Goal: Task Accomplishment & Management: Complete application form

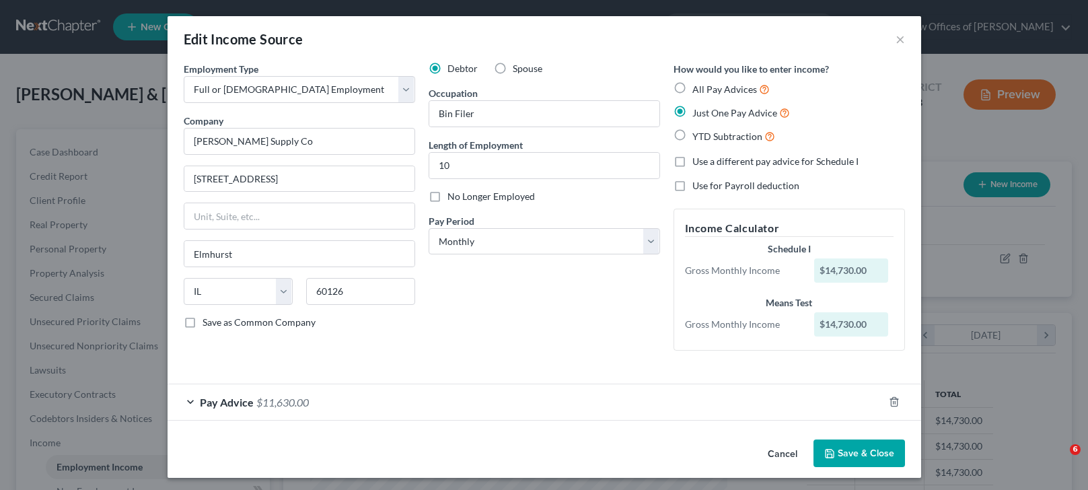
select select "0"
select select "14"
select select "0"
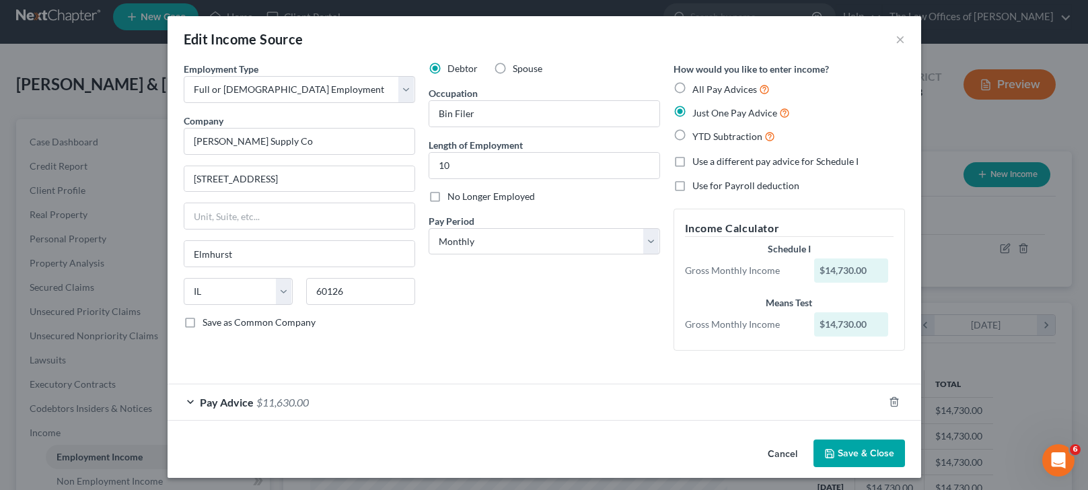
scroll to position [242, 444]
click at [441, 352] on div "Debtor Spouse Occupation Bin Filer Length of Employment 10 No Longer Employed P…" at bounding box center [544, 211] width 245 height 299
click at [460, 114] on input "Bin Filer" at bounding box center [544, 114] width 230 height 26
type input "Bin Filler"
click at [828, 453] on icon "button" at bounding box center [829, 453] width 11 height 11
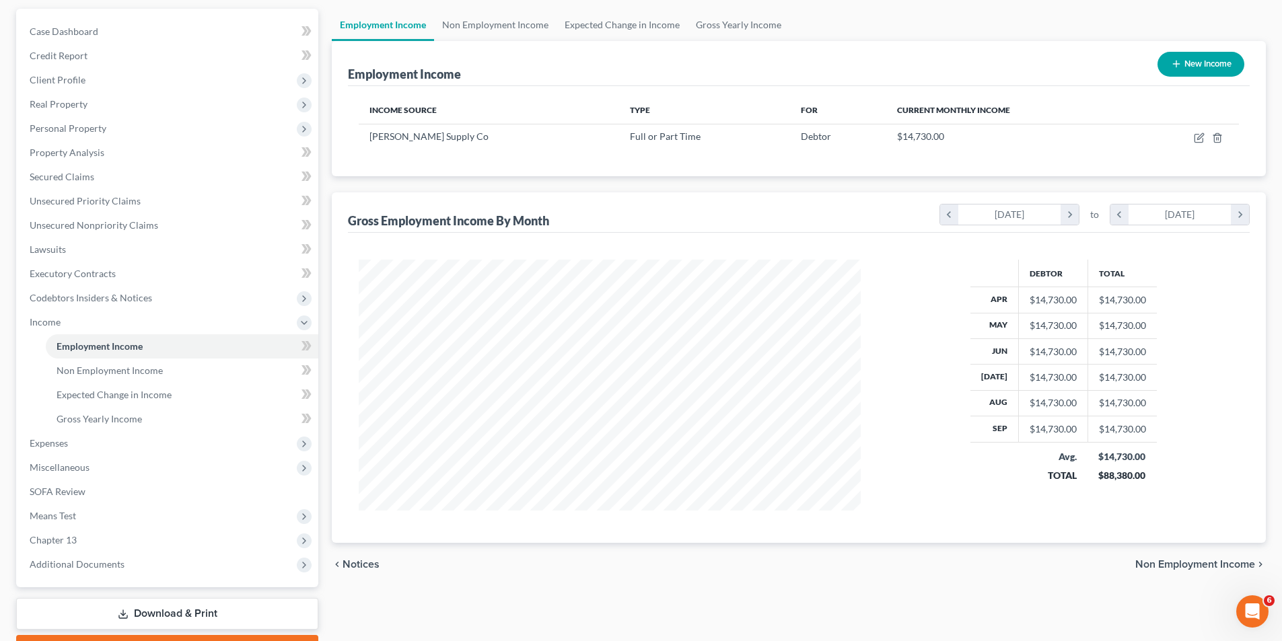
scroll to position [195, 0]
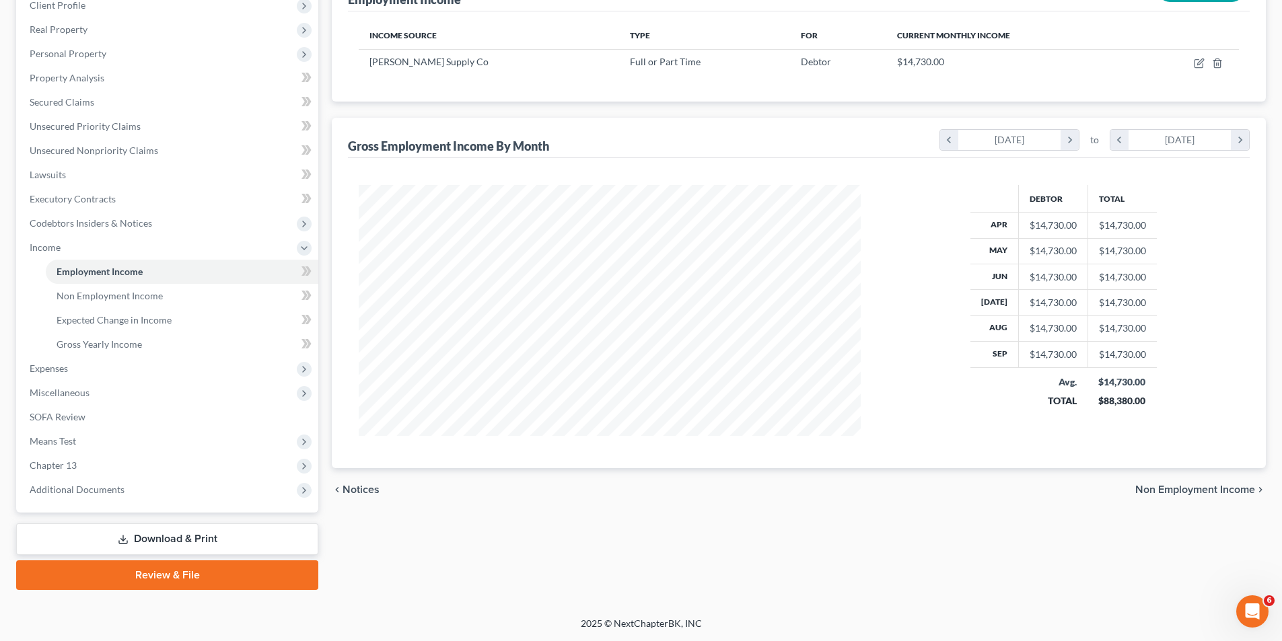
click at [1087, 489] on span "Non Employment Income" at bounding box center [1195, 489] width 120 height 11
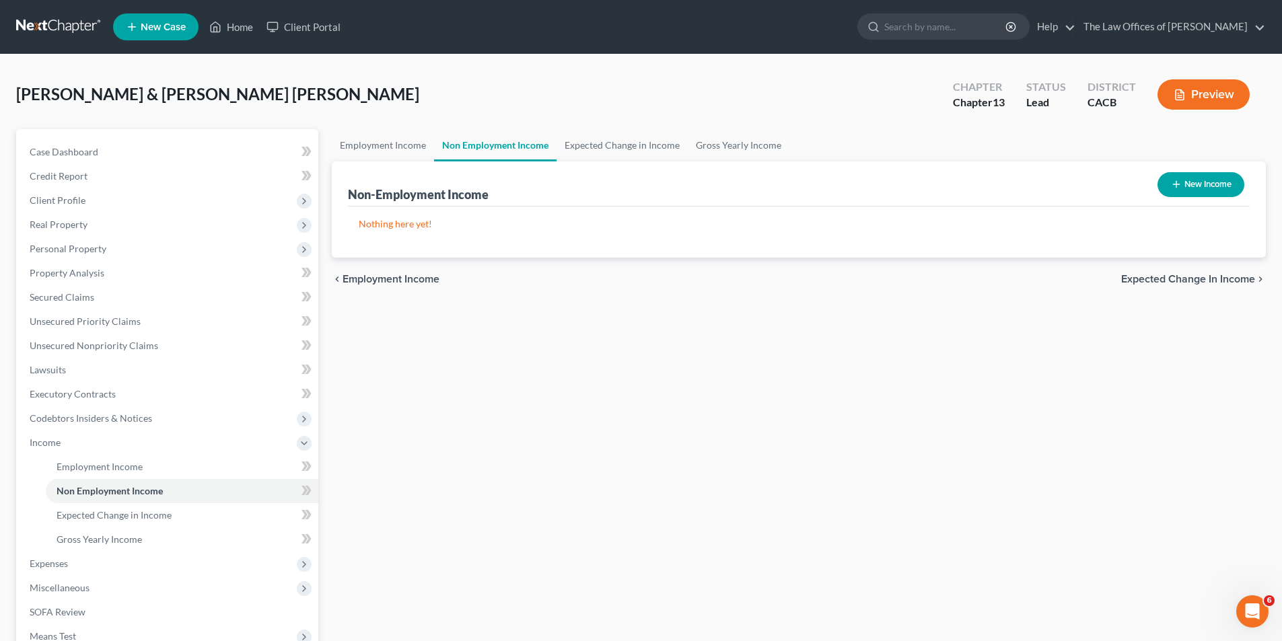
click at [1087, 279] on span "Expected Change in Income" at bounding box center [1188, 279] width 134 height 11
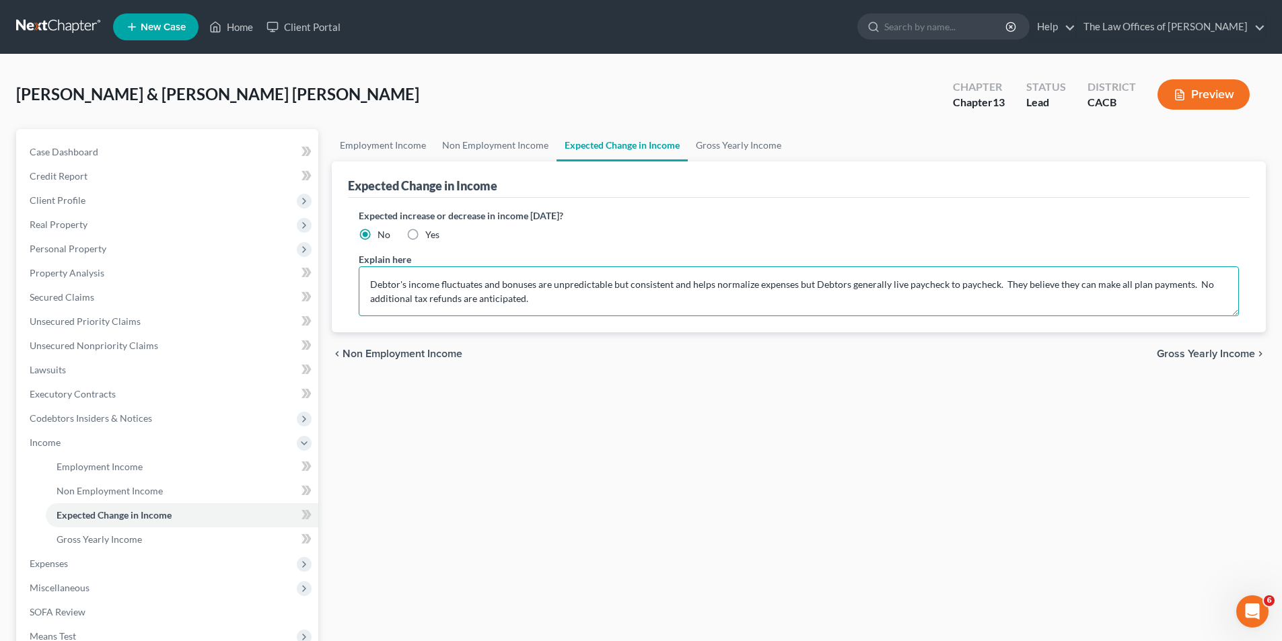
drag, startPoint x: 554, startPoint y: 301, endPoint x: 556, endPoint y: 293, distance: 8.9
click at [554, 296] on textarea "Debtor's income fluctuates and bonuses are unpredictable but consistent and hel…" at bounding box center [799, 291] width 880 height 50
type textarea "Debtor's income fluctuates and bonuses are unpredictable but consistent and hel…"
click at [44, 489] on span "Expenses" at bounding box center [49, 563] width 38 height 11
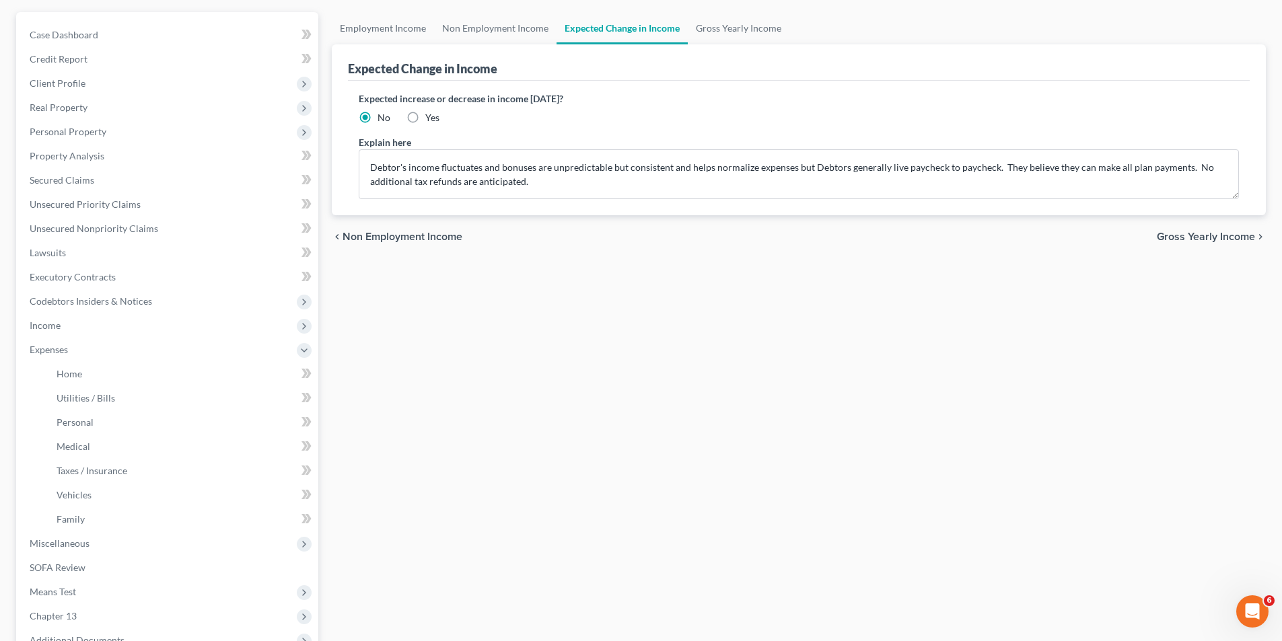
scroll to position [268, 0]
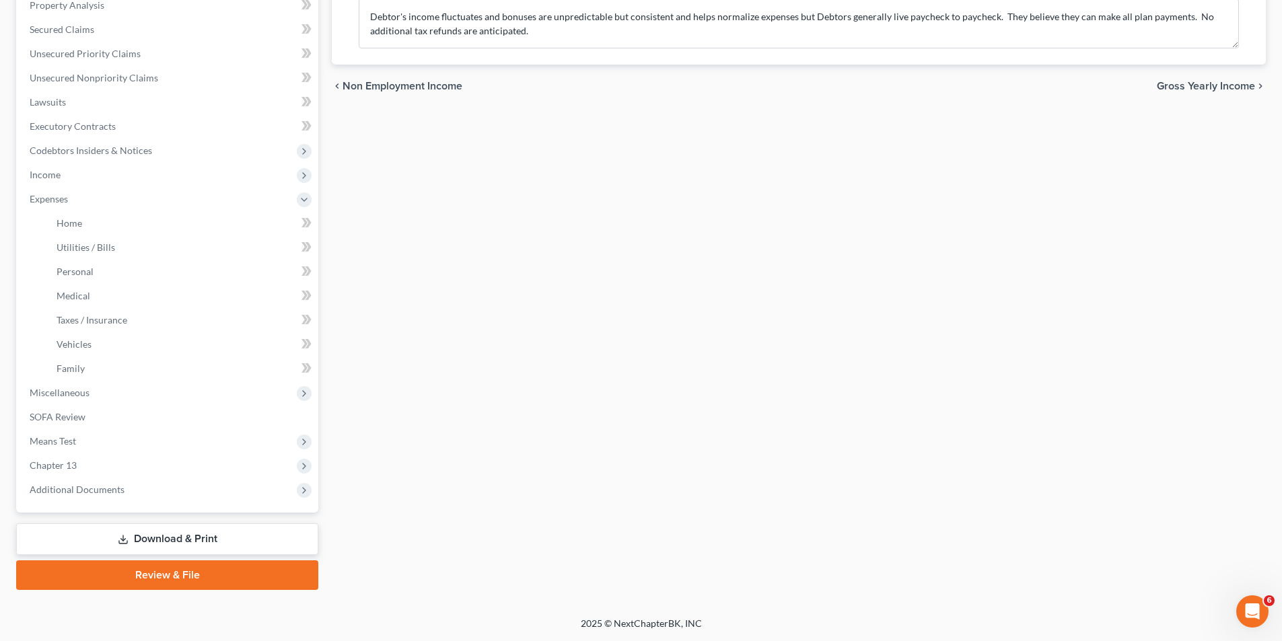
click at [1087, 87] on span "Gross Yearly Income" at bounding box center [1206, 86] width 98 height 11
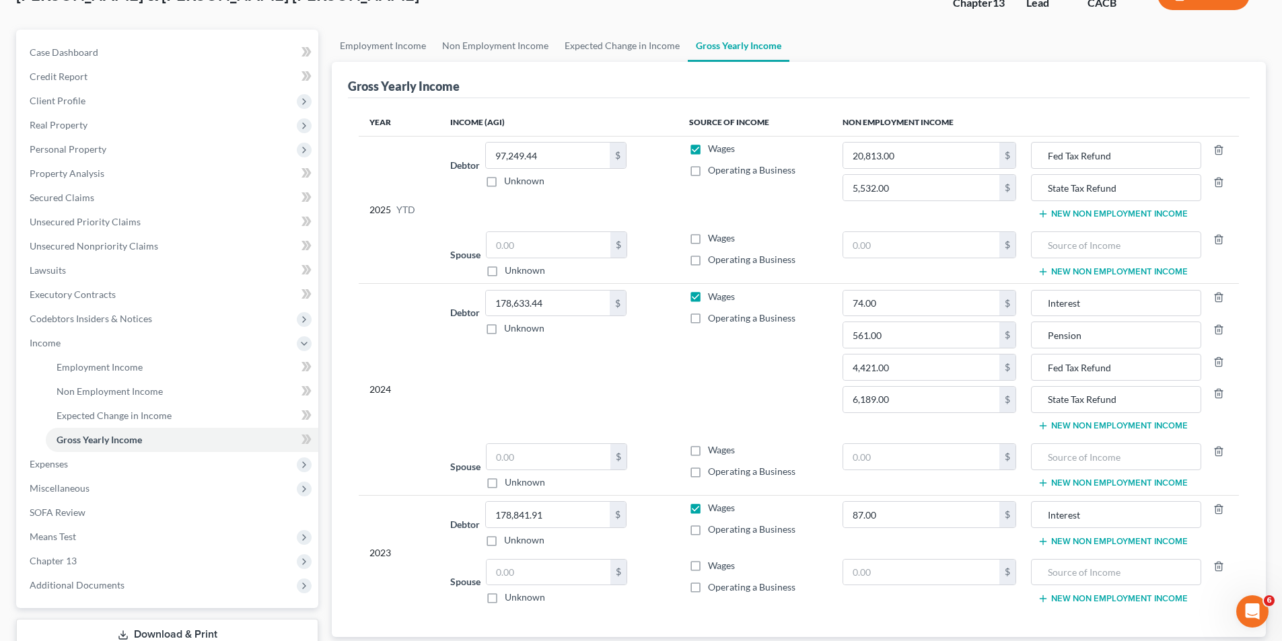
scroll to position [195, 0]
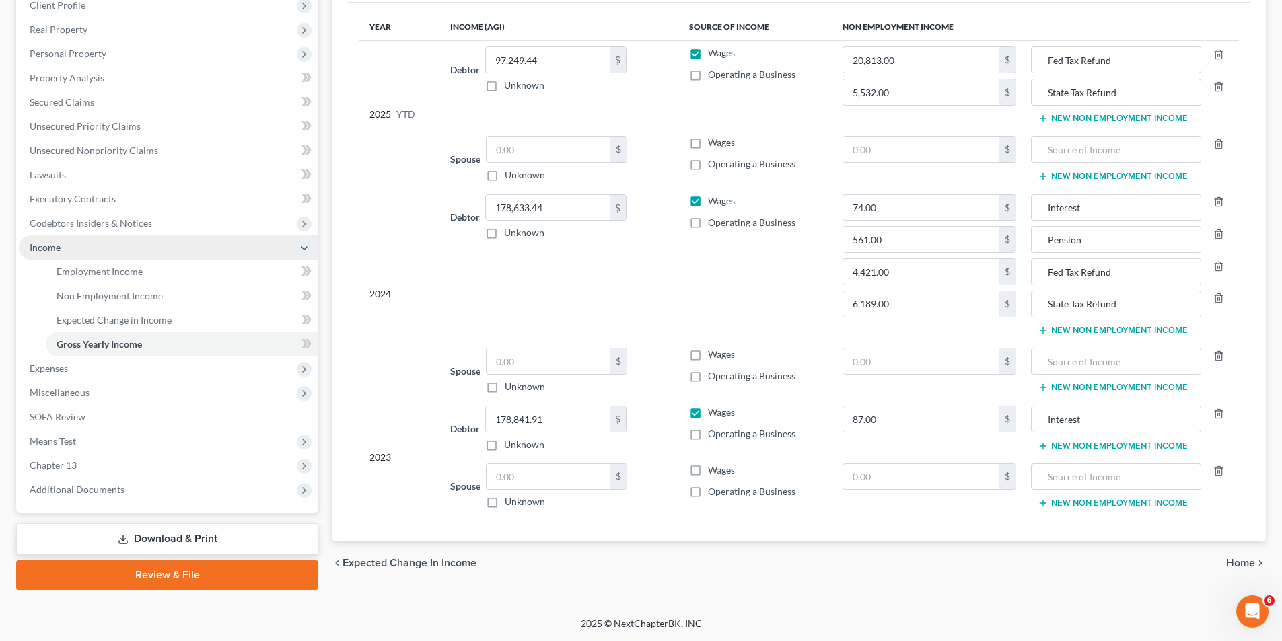
click at [59, 252] on span "Income" at bounding box center [45, 247] width 31 height 11
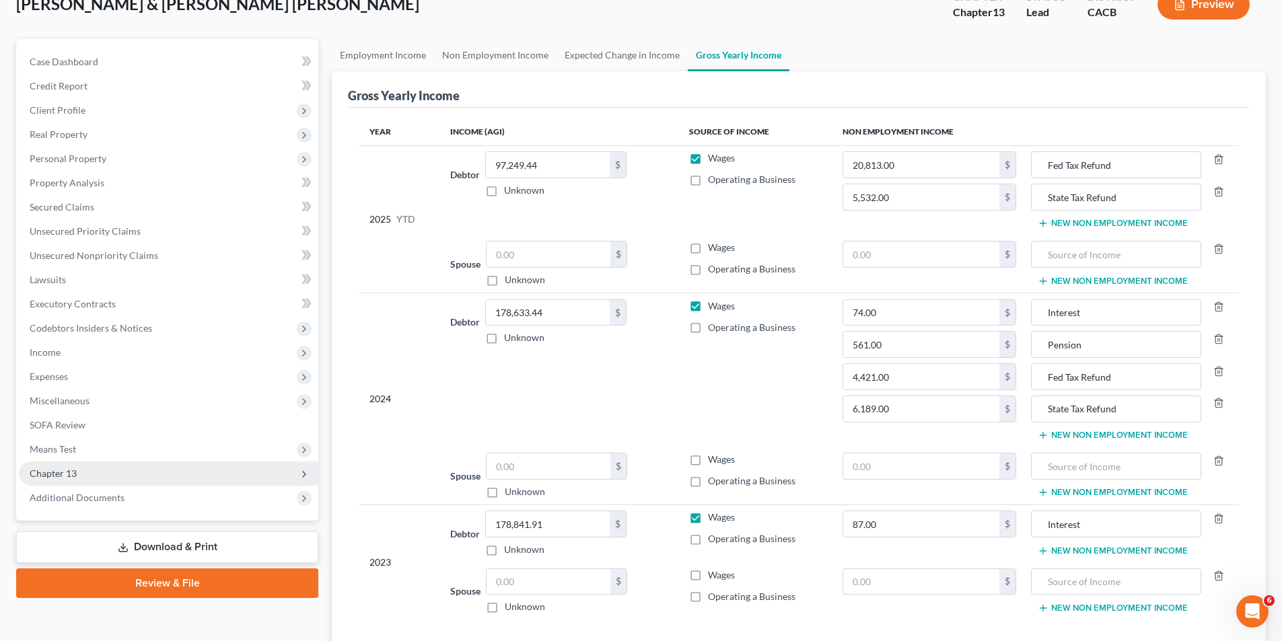
scroll to position [190, 0]
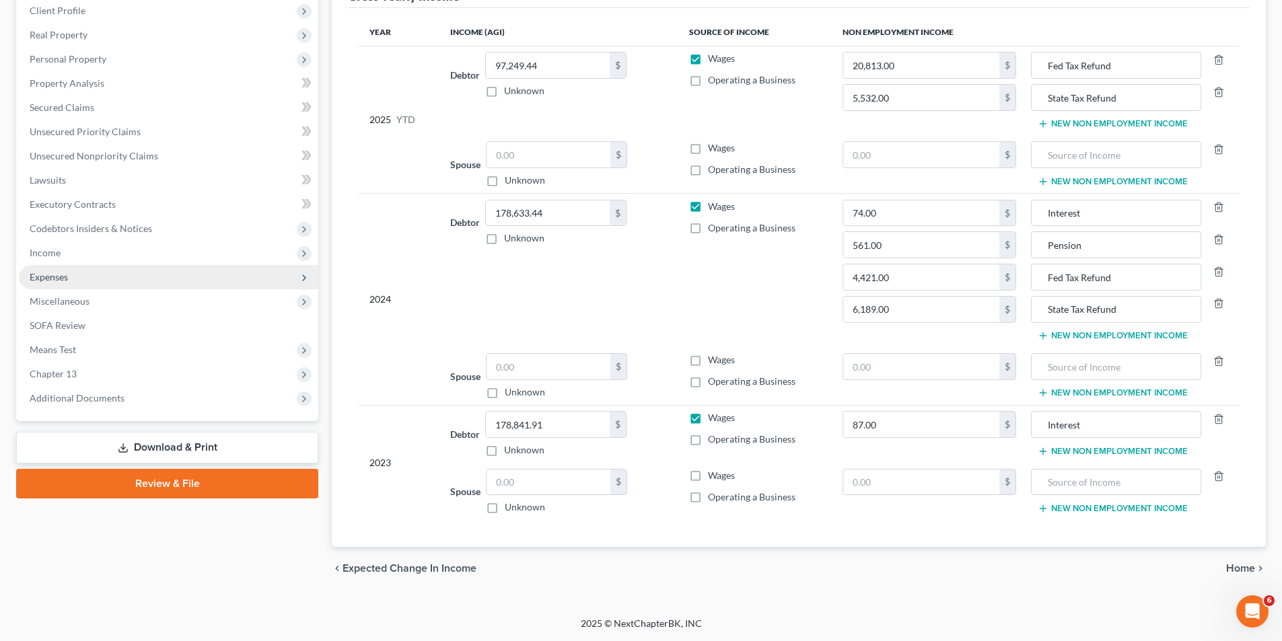
click at [61, 278] on span "Expenses" at bounding box center [49, 276] width 38 height 11
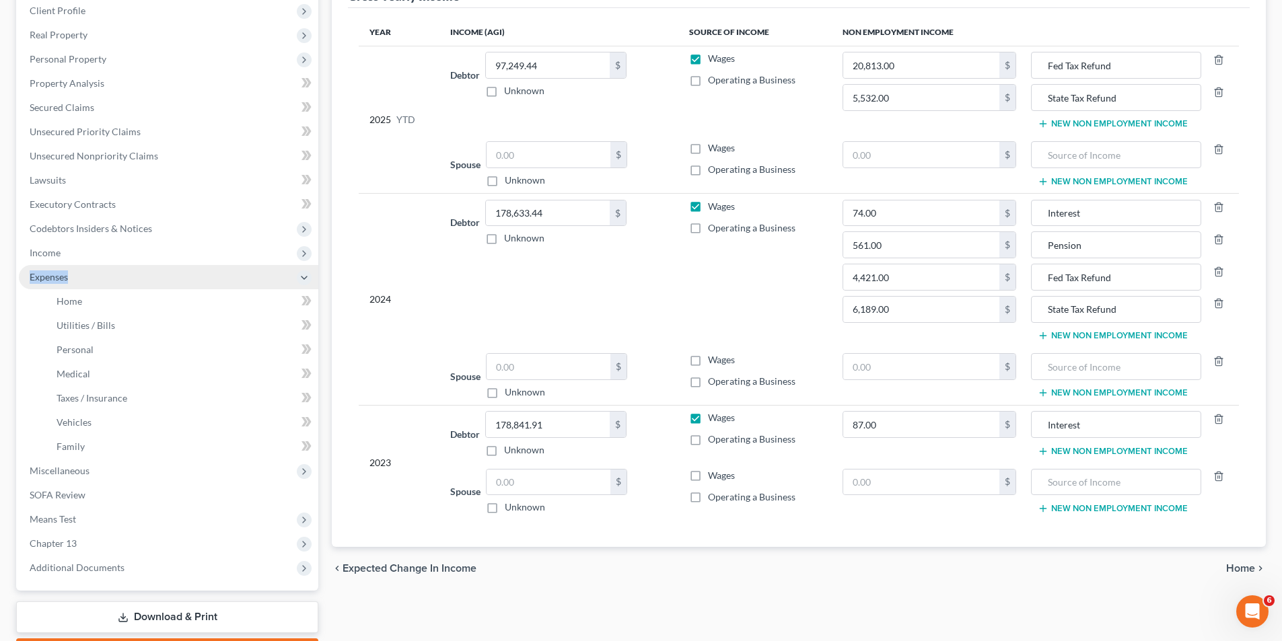
click at [61, 278] on span "Expenses" at bounding box center [49, 276] width 38 height 11
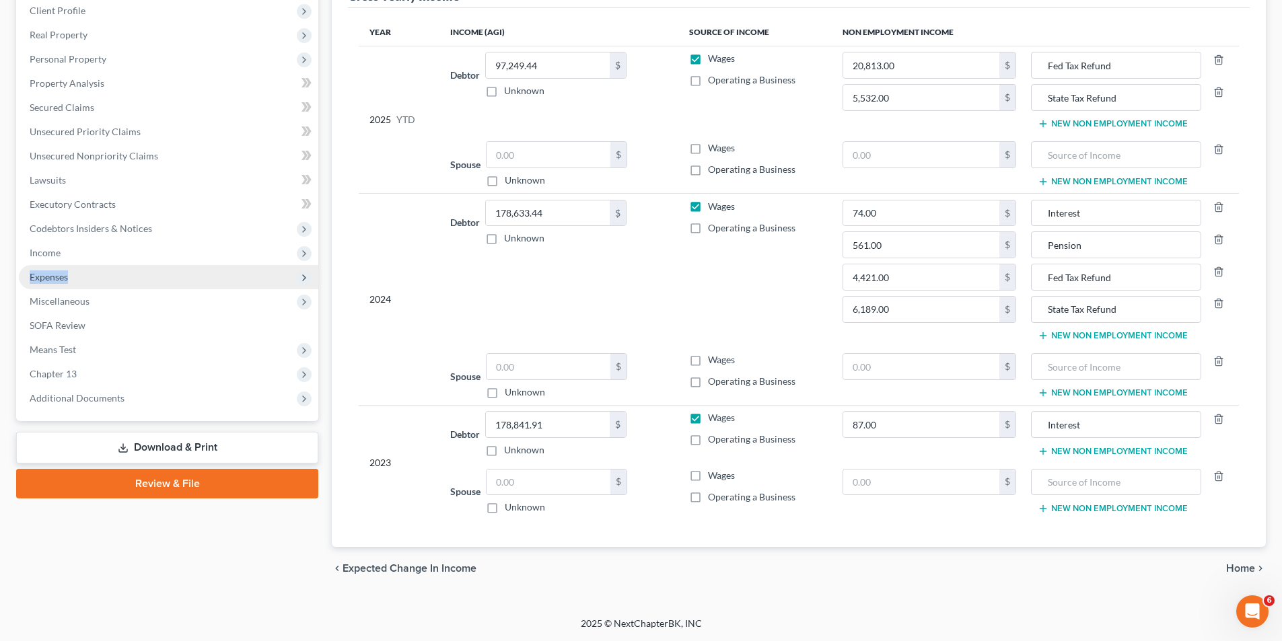
click at [61, 278] on span "Expenses" at bounding box center [49, 276] width 38 height 11
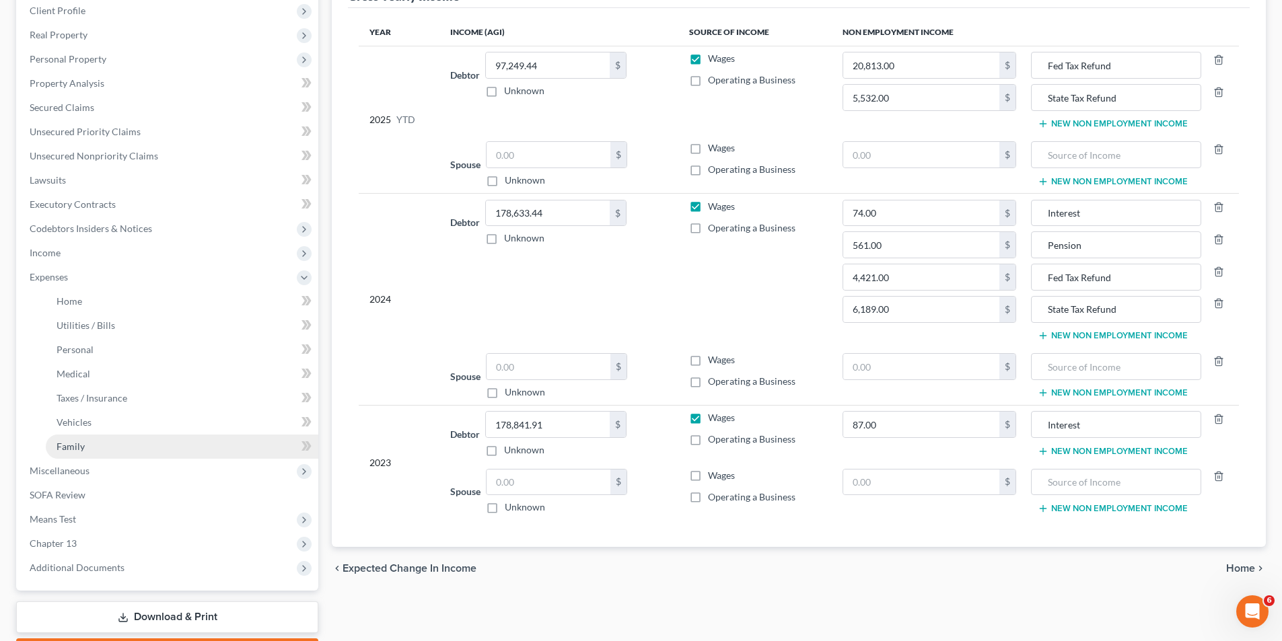
click at [79, 443] on span "Family" at bounding box center [71, 446] width 28 height 11
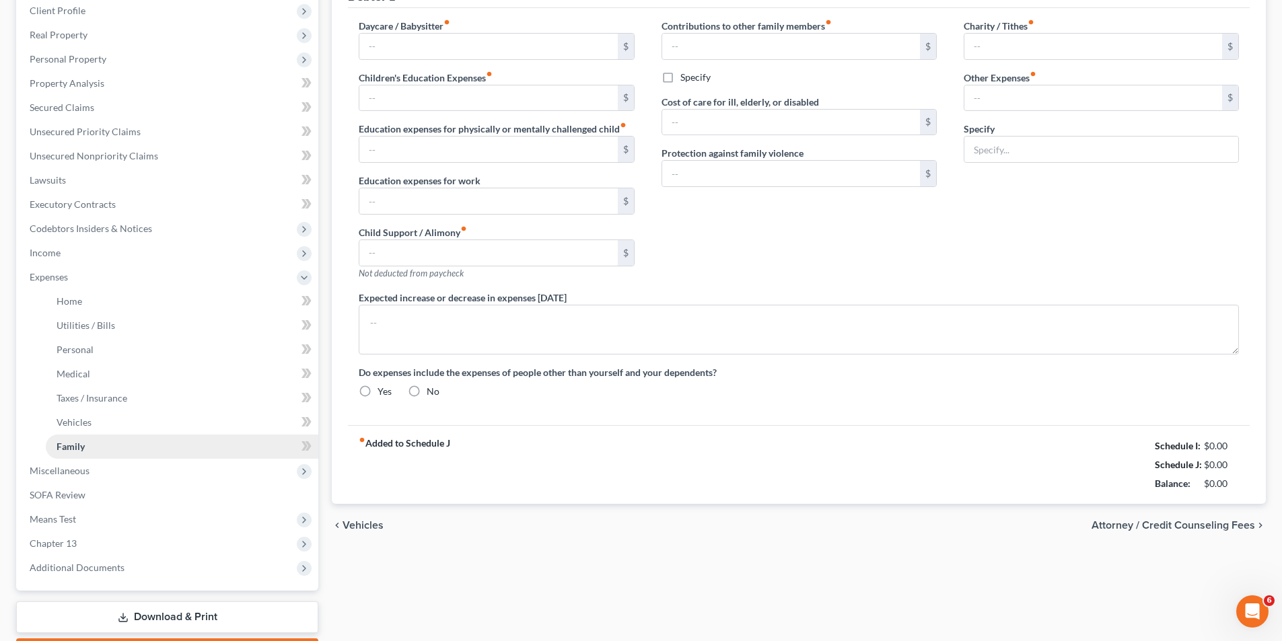
scroll to position [41, 0]
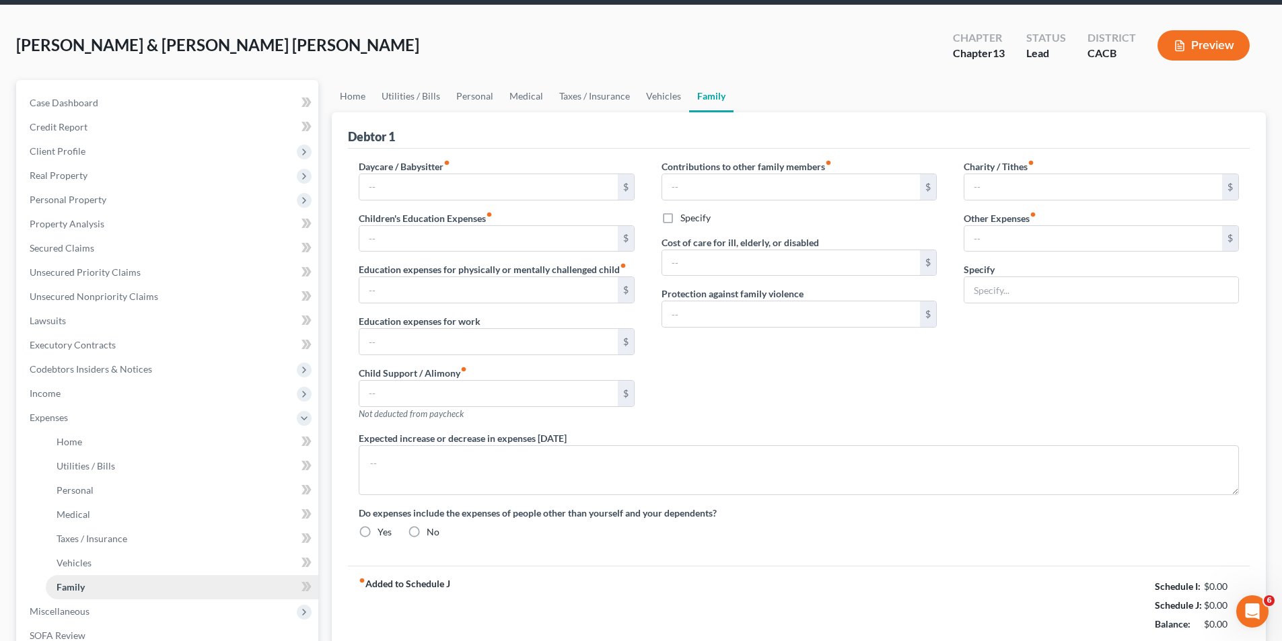
type input "0.00"
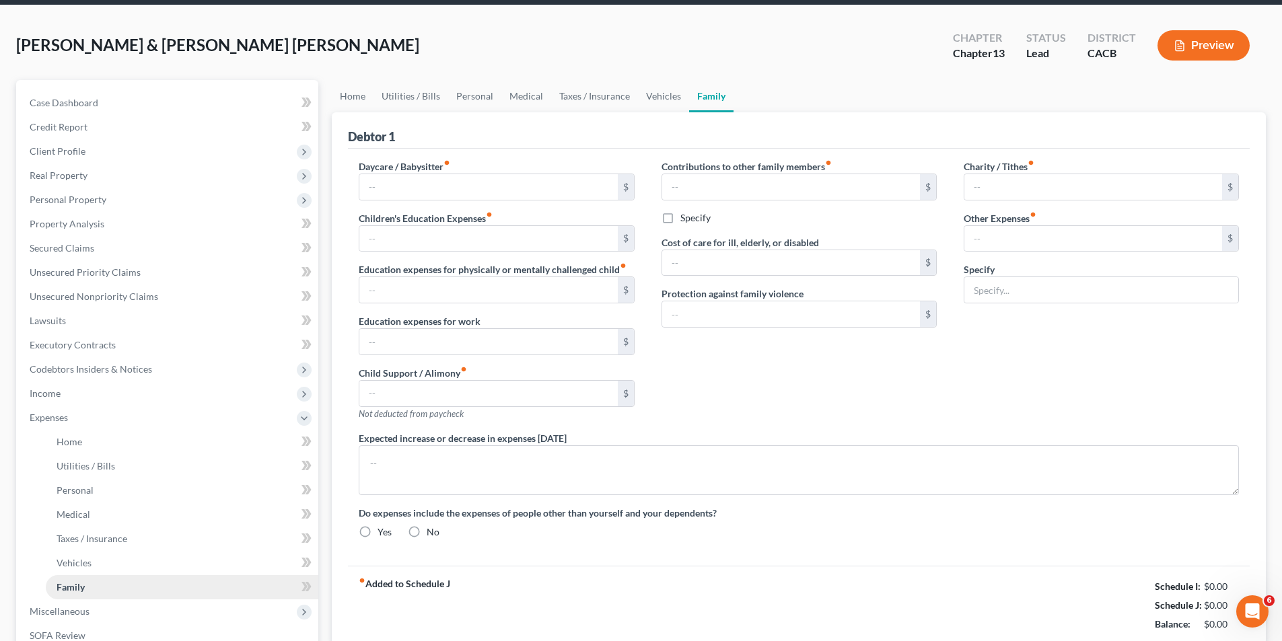
type input "0.00"
type input "100.00"
type input "0.00"
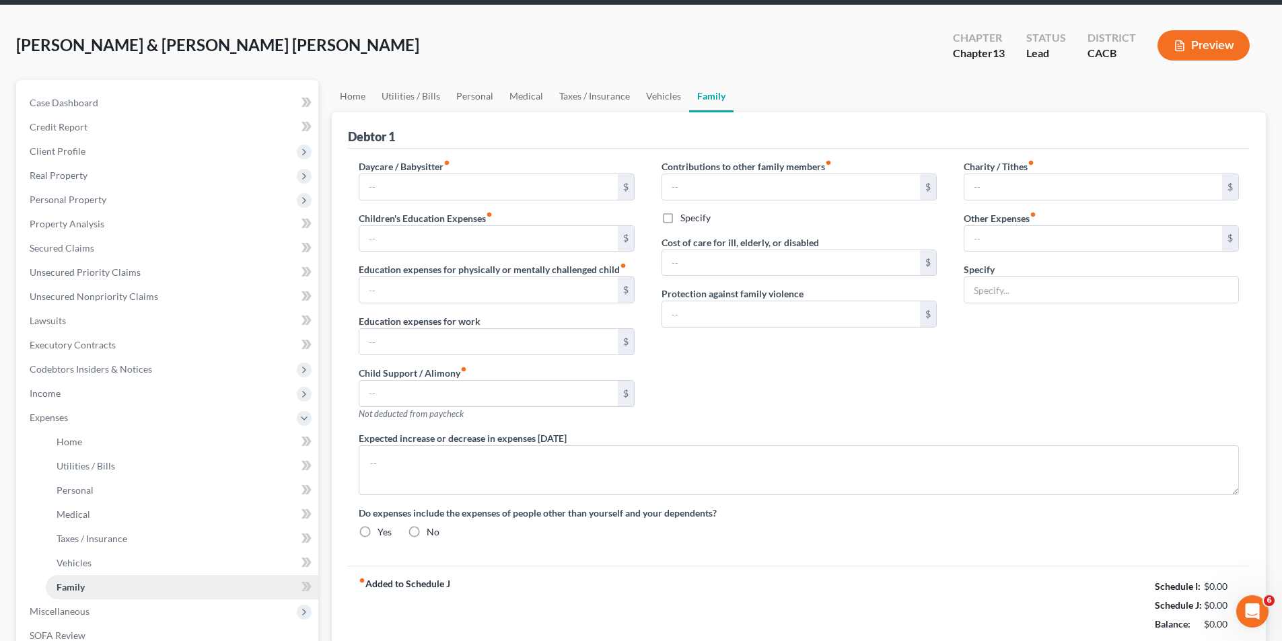
radio input "true"
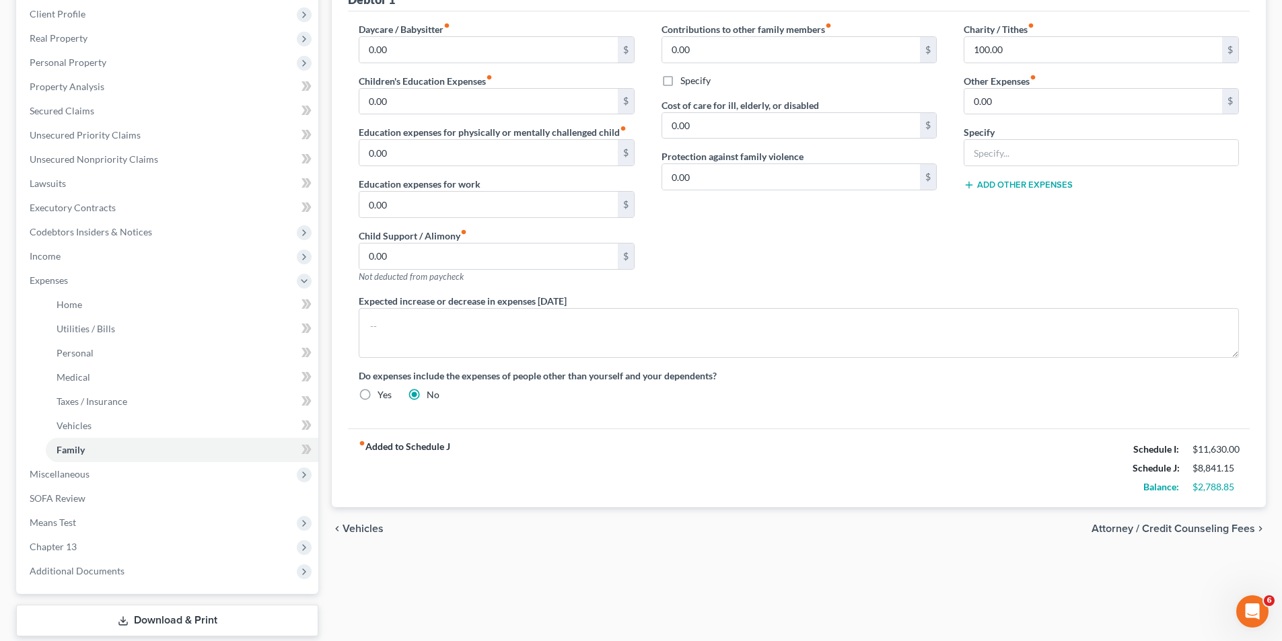
scroll to position [133, 0]
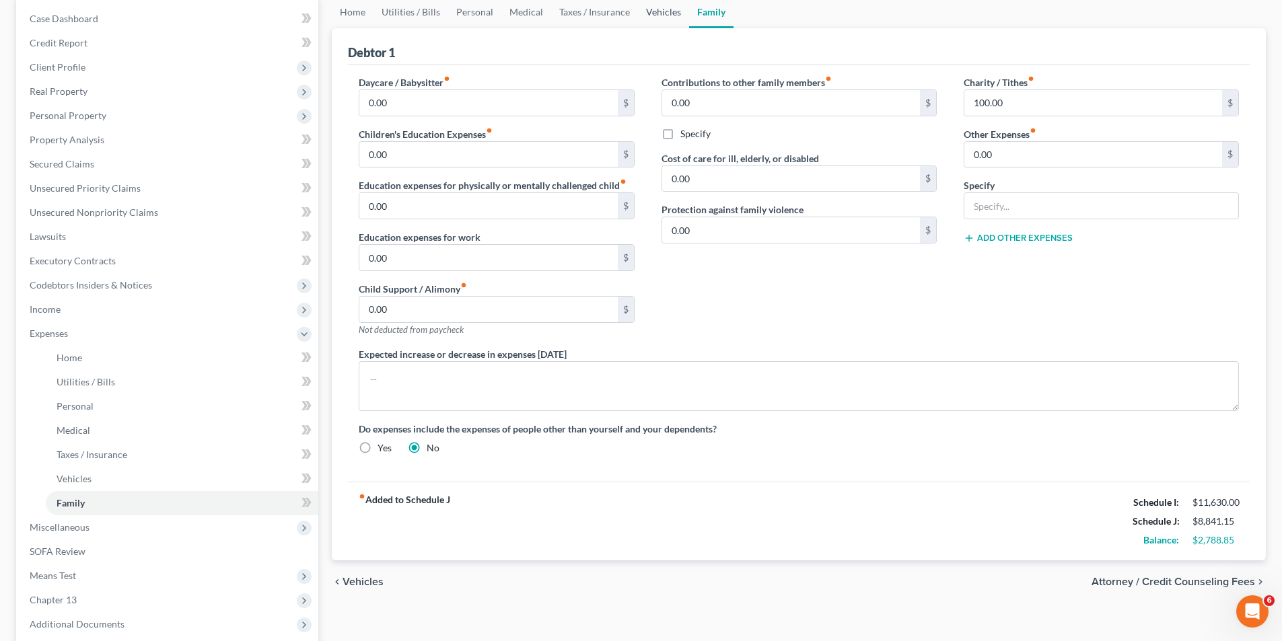
click at [661, 14] on link "Vehicles" at bounding box center [663, 12] width 51 height 32
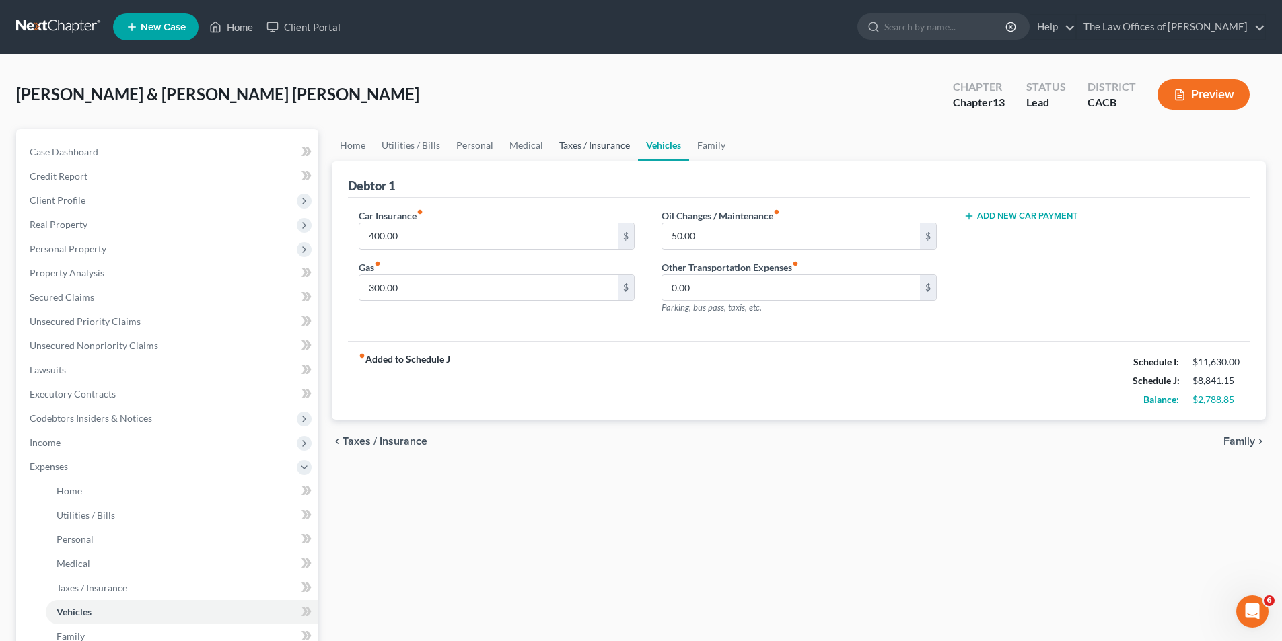
click at [594, 145] on link "Taxes / Insurance" at bounding box center [594, 145] width 87 height 32
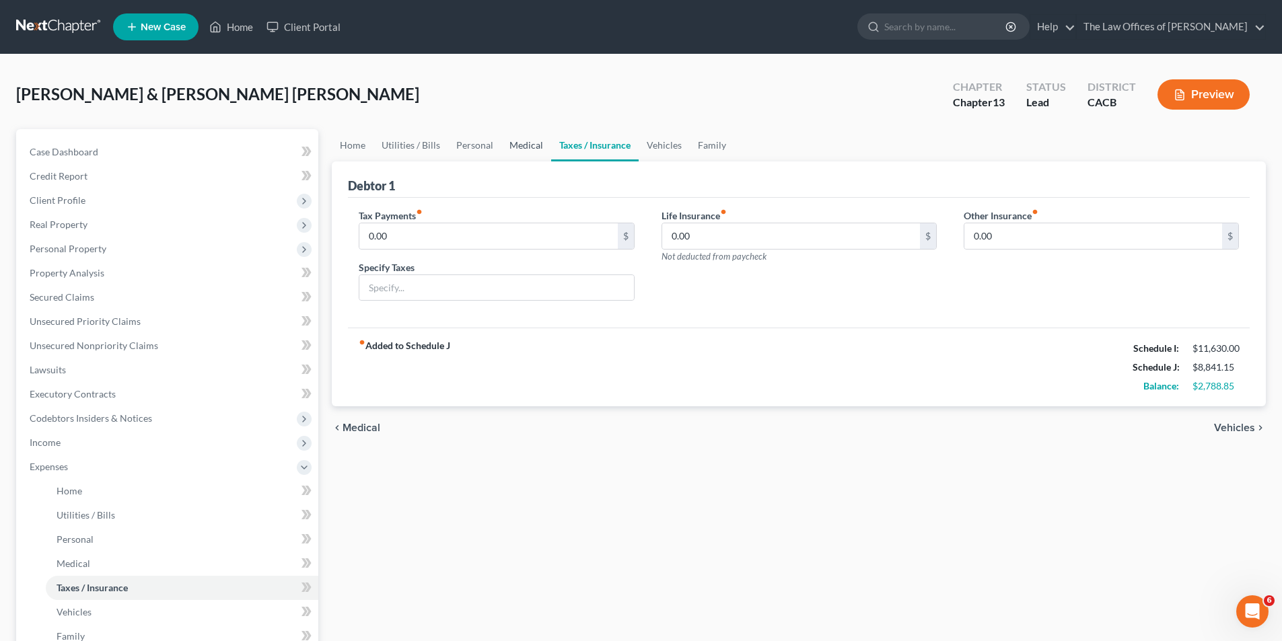
click at [530, 145] on link "Medical" at bounding box center [526, 145] width 50 height 32
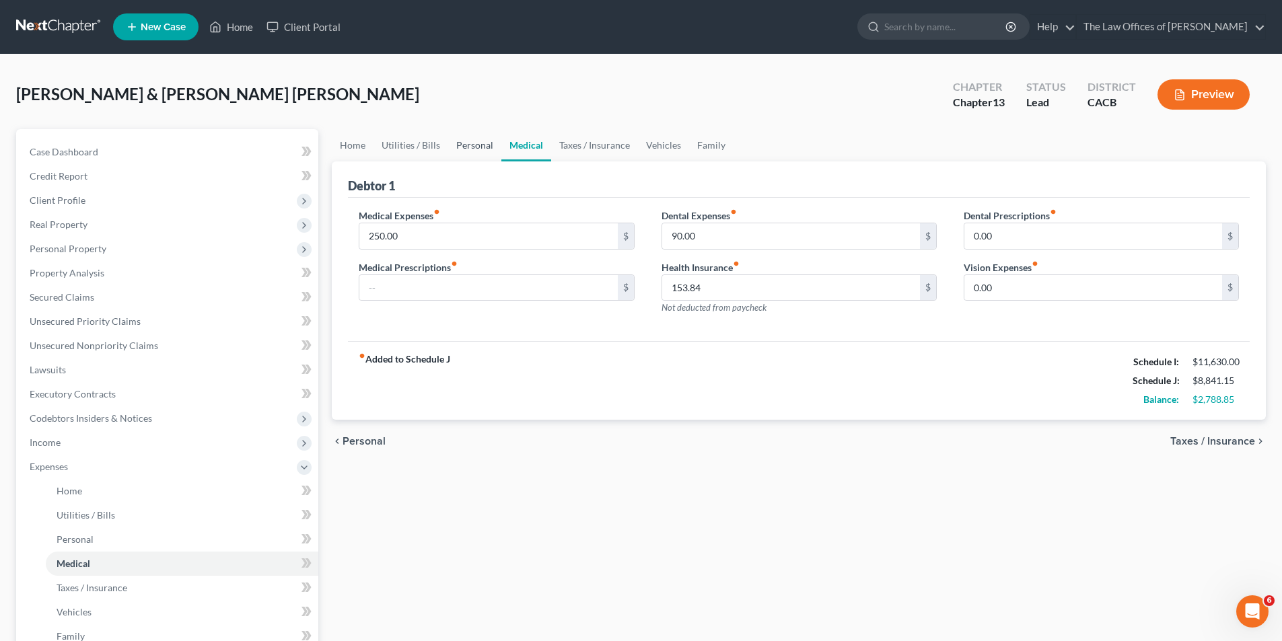
click at [484, 147] on link "Personal" at bounding box center [474, 145] width 53 height 32
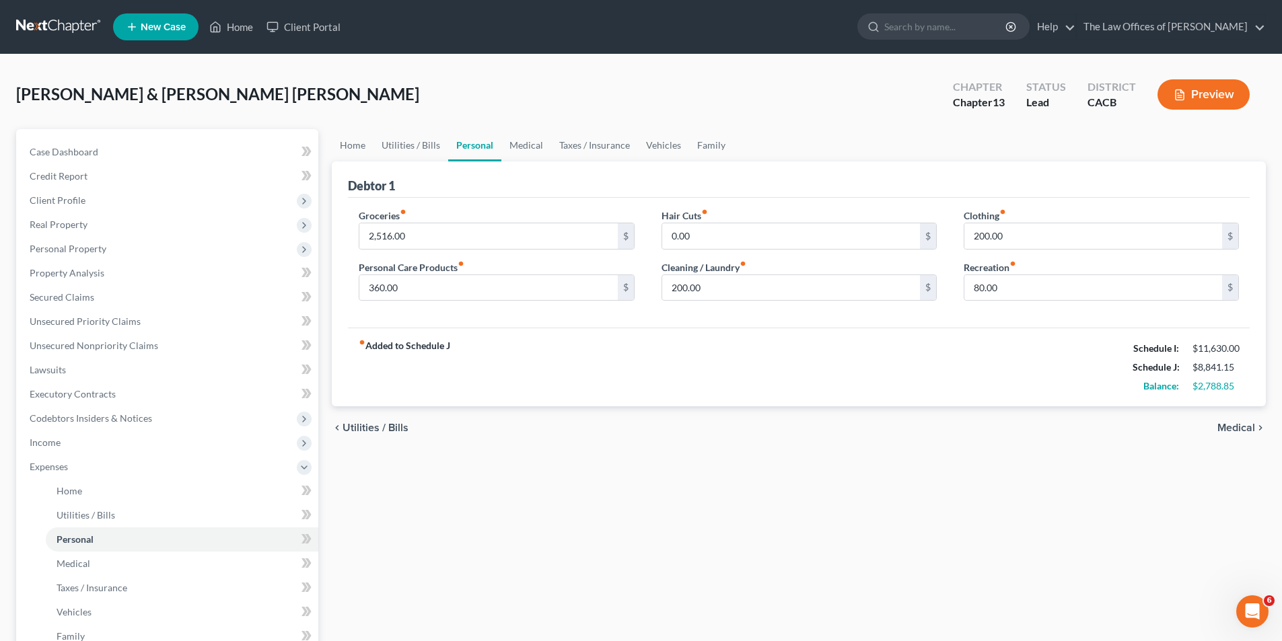
click at [1087, 86] on button "Preview" at bounding box center [1203, 94] width 92 height 30
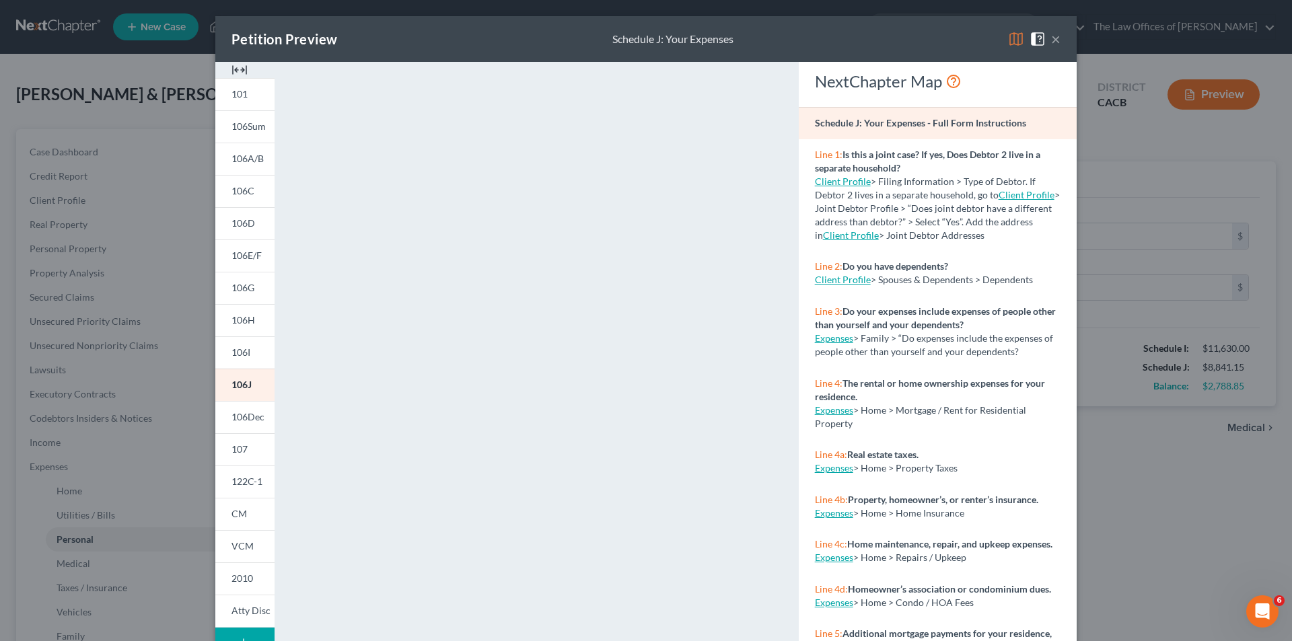
click at [1052, 40] on button "×" at bounding box center [1055, 39] width 9 height 16
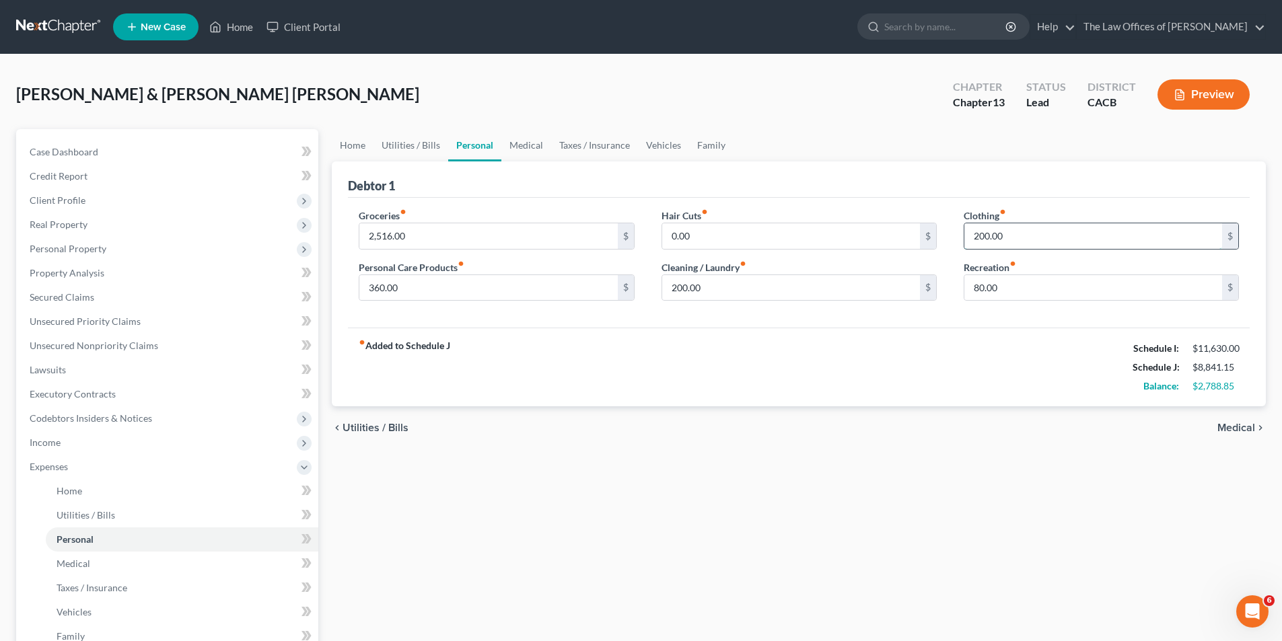
click at [1020, 238] on input "200.00" at bounding box center [1093, 236] width 258 height 26
type input "1,200.00"
click at [403, 237] on input "2,516.00" at bounding box center [488, 236] width 258 height 26
click at [497, 332] on div "fiber_manual_record Added to Schedule J Schedule I: $11,630.00 Schedule J: $9,8…" at bounding box center [799, 367] width 902 height 79
click at [706, 240] on input "0.00" at bounding box center [791, 236] width 258 height 26
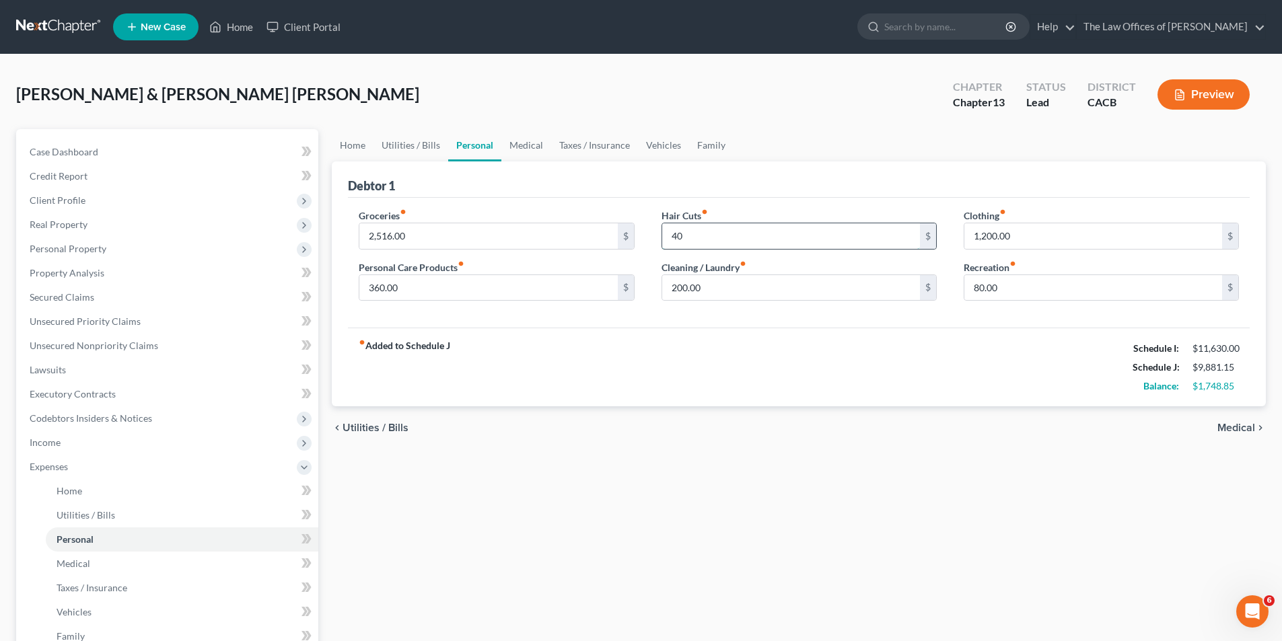
type input "4"
type input "300"
click at [374, 287] on input "360.00" at bounding box center [488, 288] width 258 height 26
type input "660.00"
click at [417, 239] on input "2,516.00" at bounding box center [488, 236] width 258 height 26
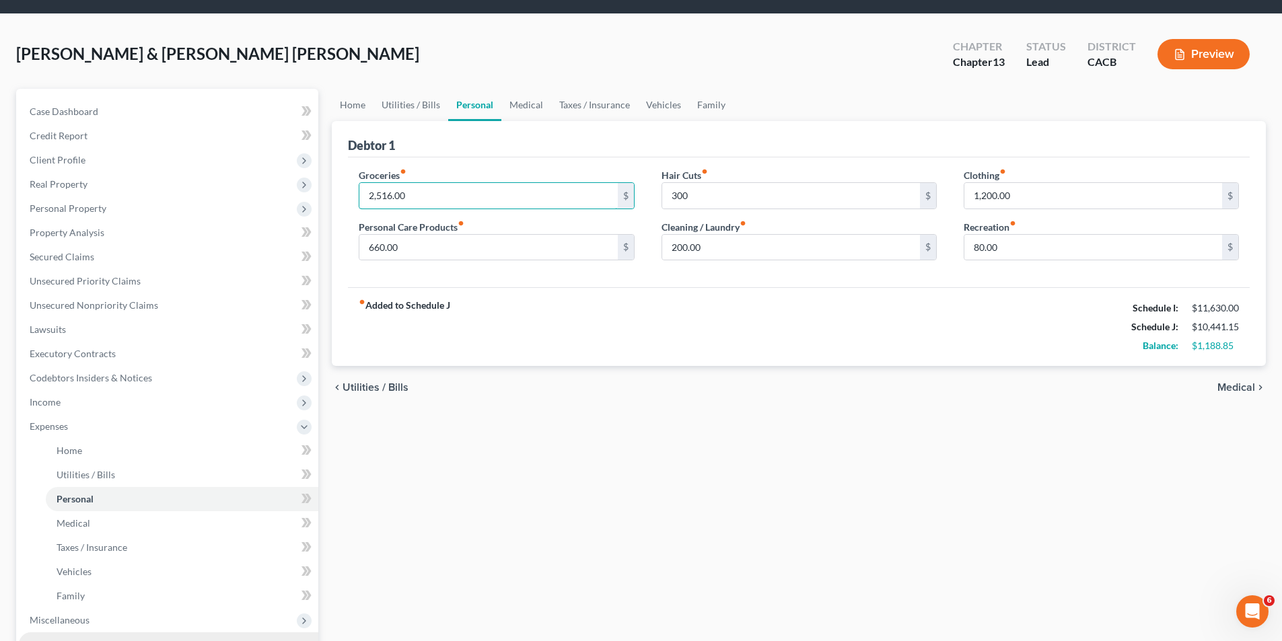
scroll to position [202, 0]
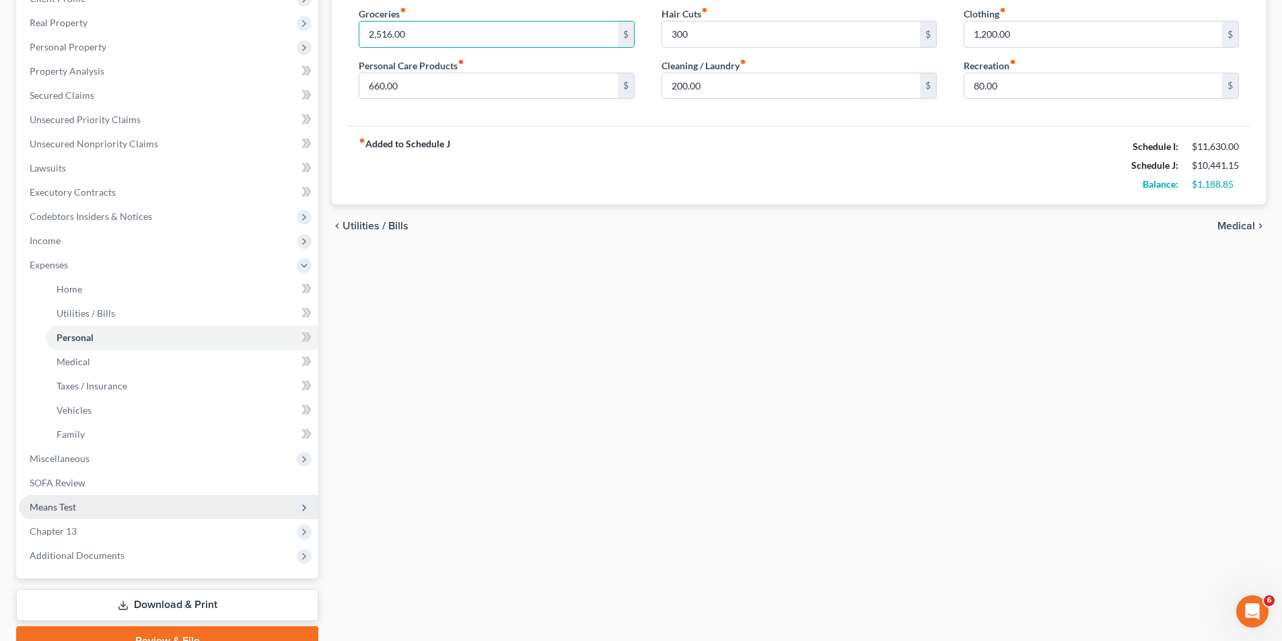
click at [69, 489] on span "Means Test" at bounding box center [53, 506] width 46 height 11
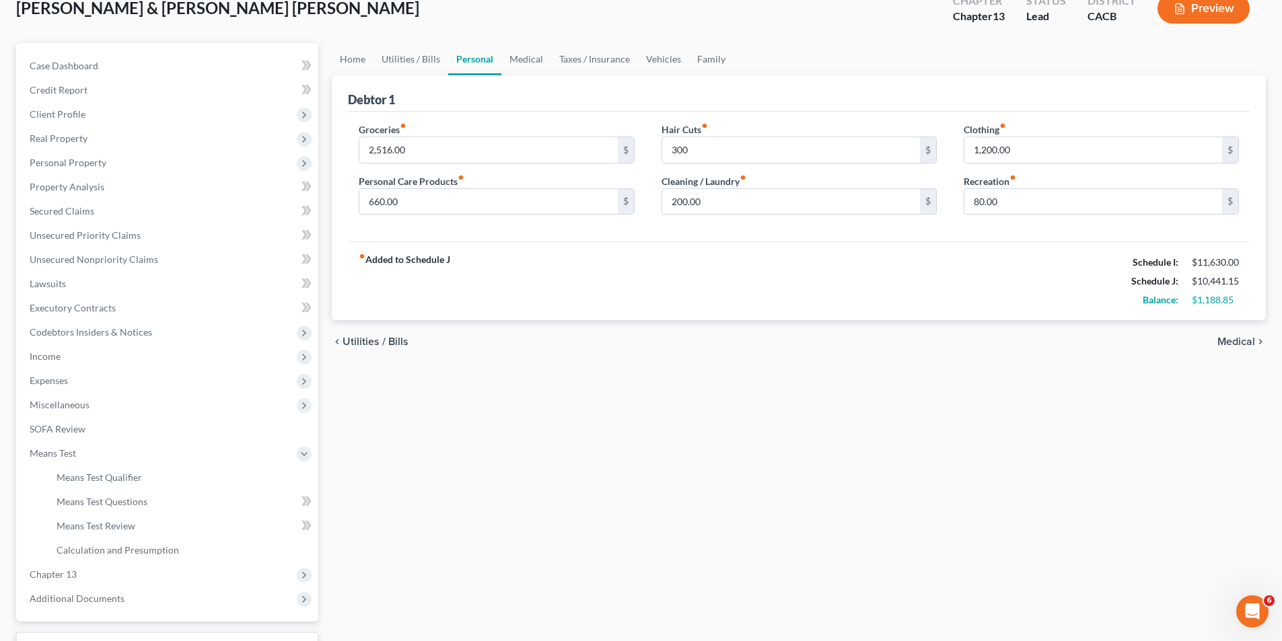
scroll to position [195, 0]
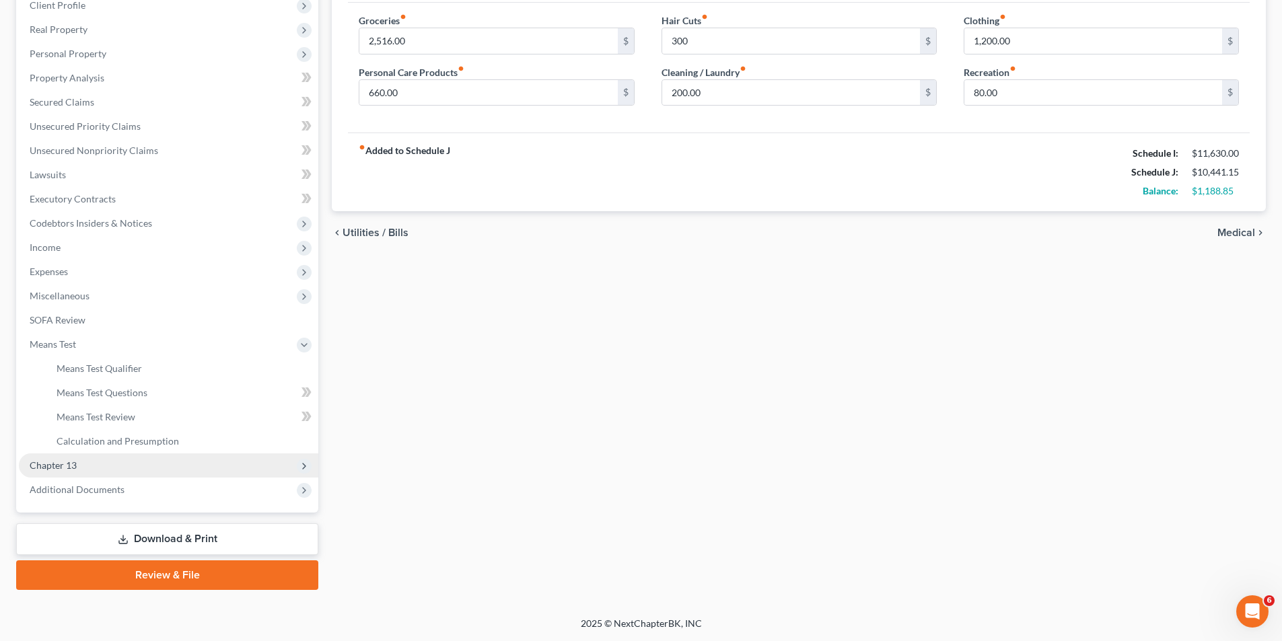
click at [109, 460] on span "Chapter 13" at bounding box center [168, 466] width 299 height 24
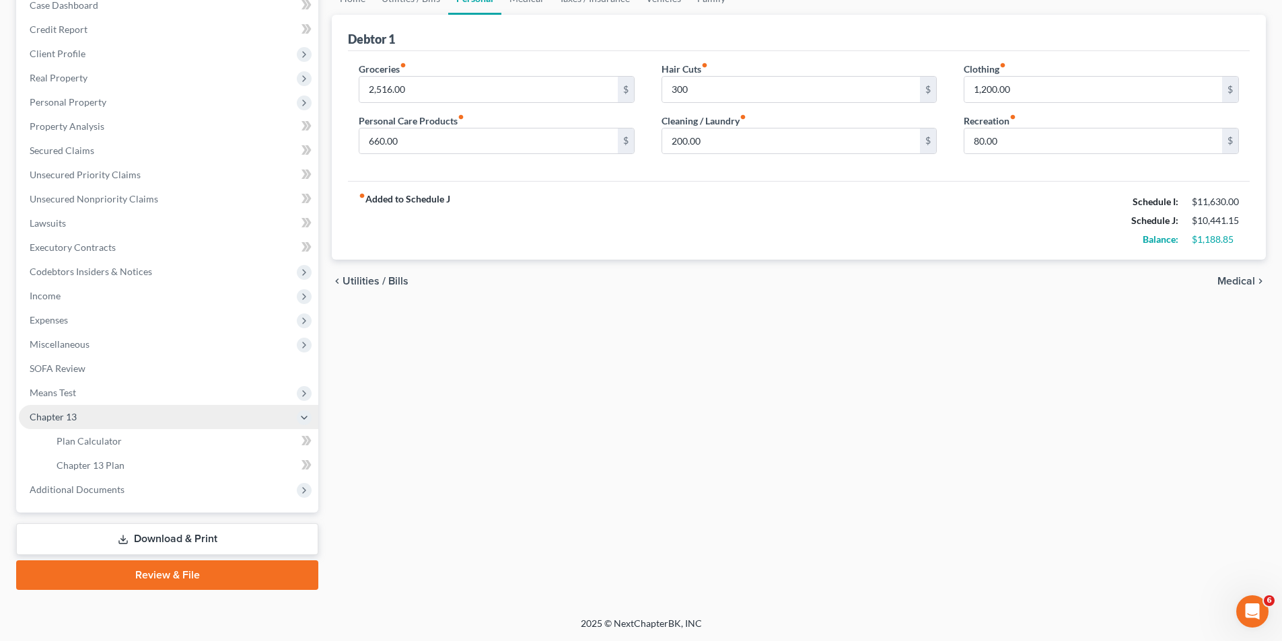
scroll to position [147, 0]
click at [75, 394] on span "Means Test" at bounding box center [53, 392] width 46 height 11
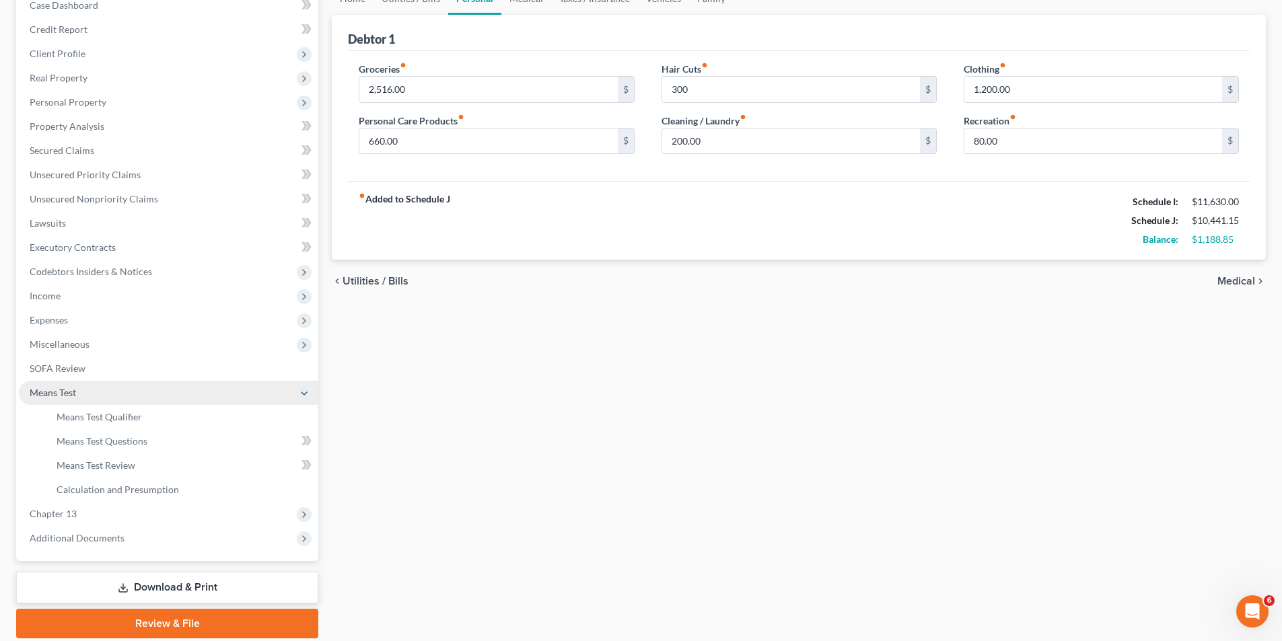
scroll to position [195, 0]
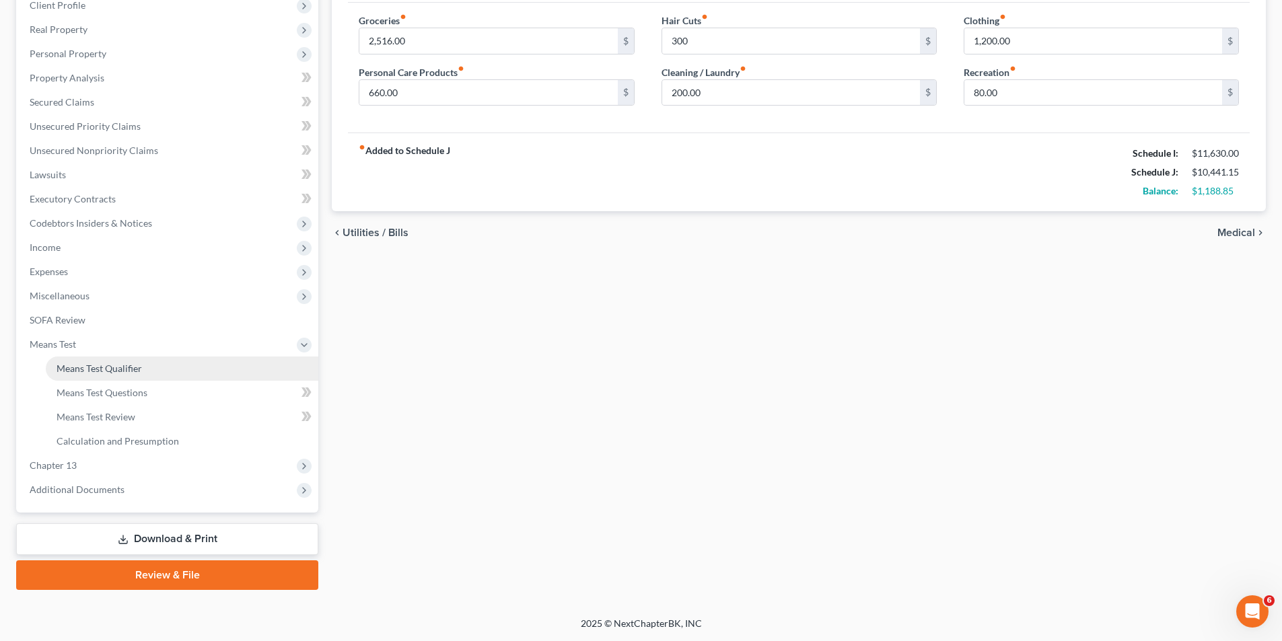
click at [102, 369] on span "Means Test Qualifier" at bounding box center [99, 368] width 85 height 11
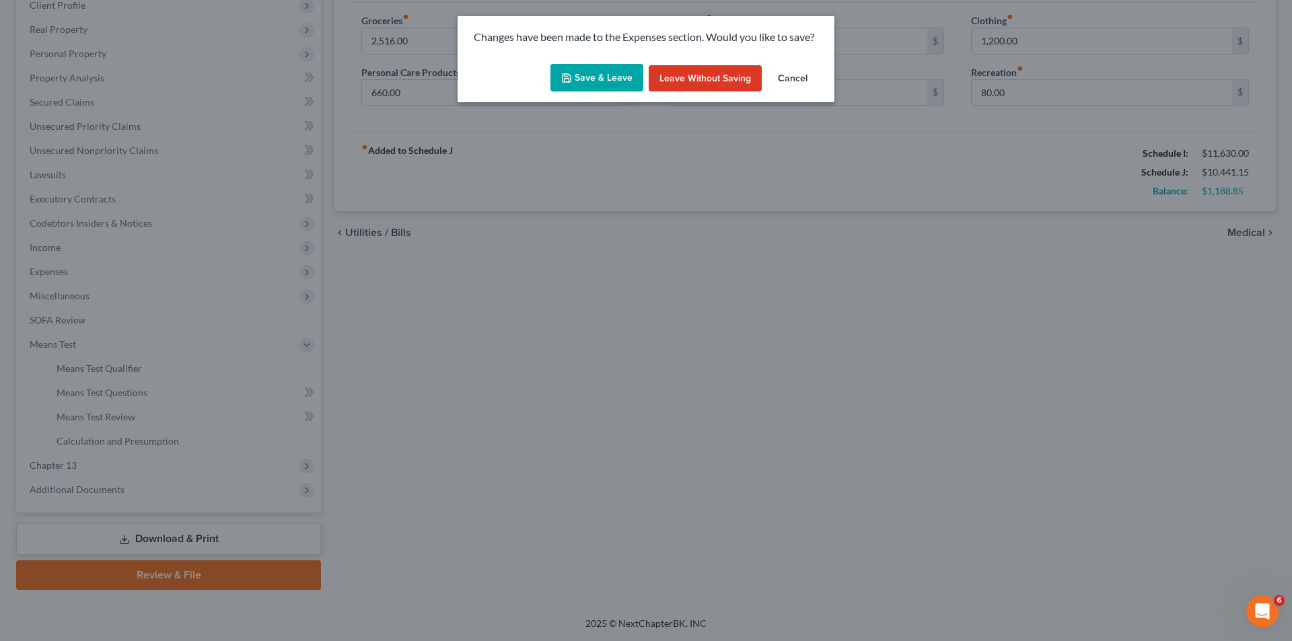
click at [606, 75] on button "Save & Leave" at bounding box center [596, 78] width 93 height 28
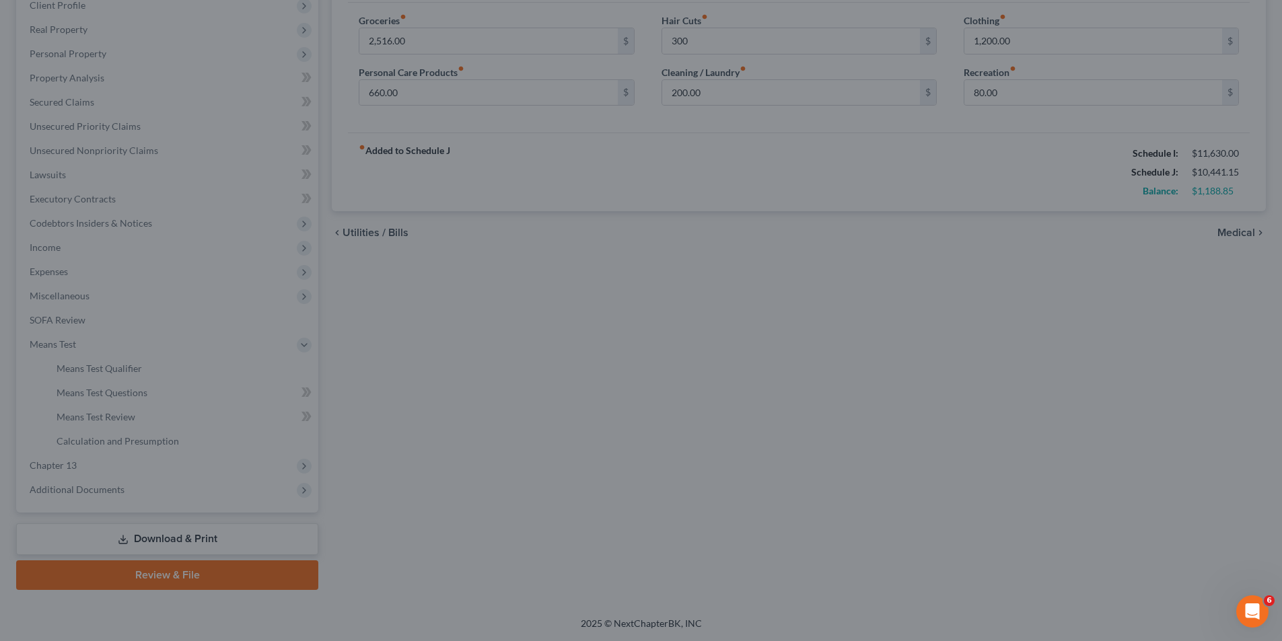
type input "300.00"
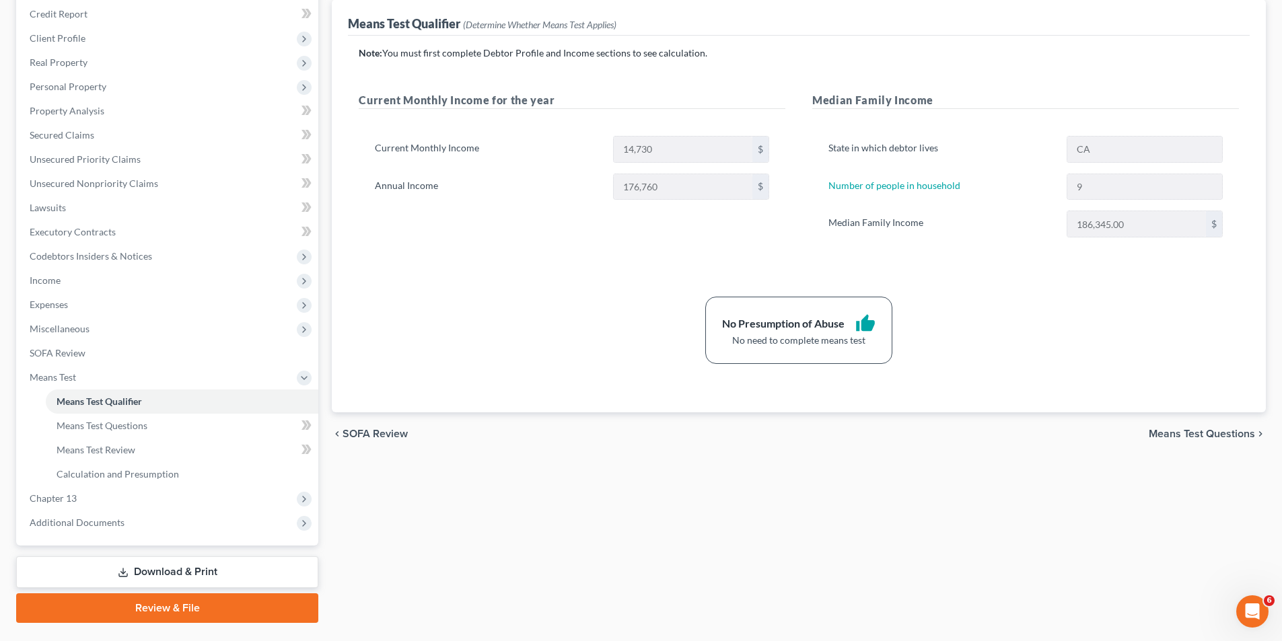
scroll to position [195, 0]
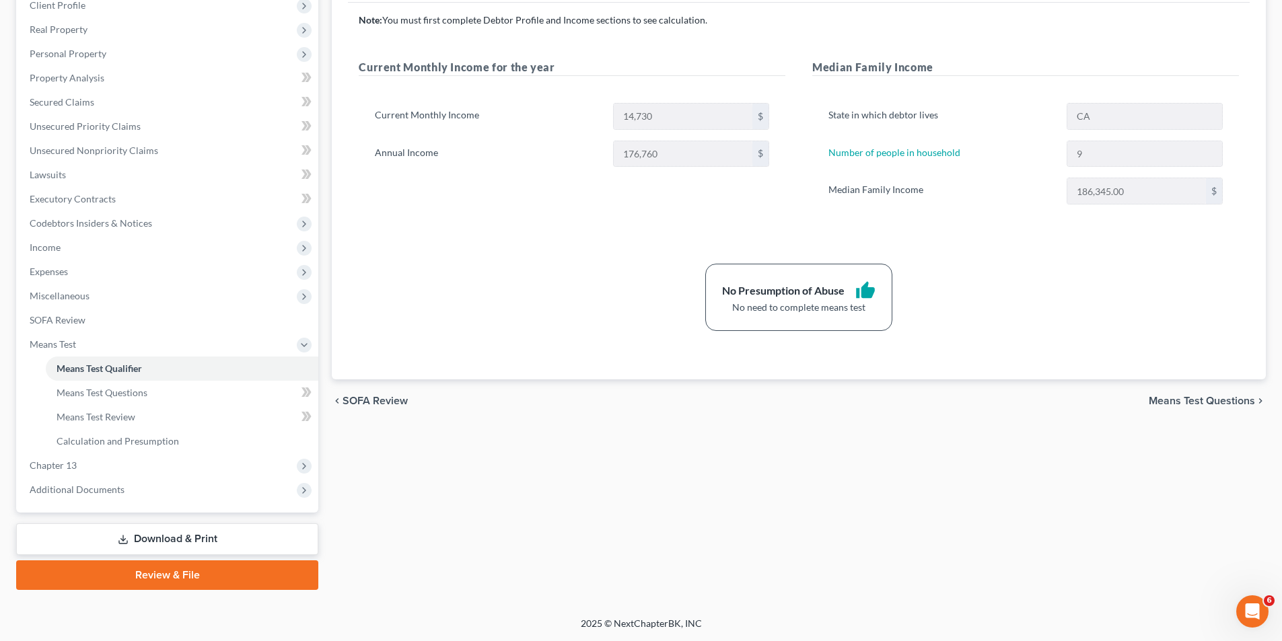
click at [1087, 396] on span "Means Test Questions" at bounding box center [1202, 401] width 106 height 11
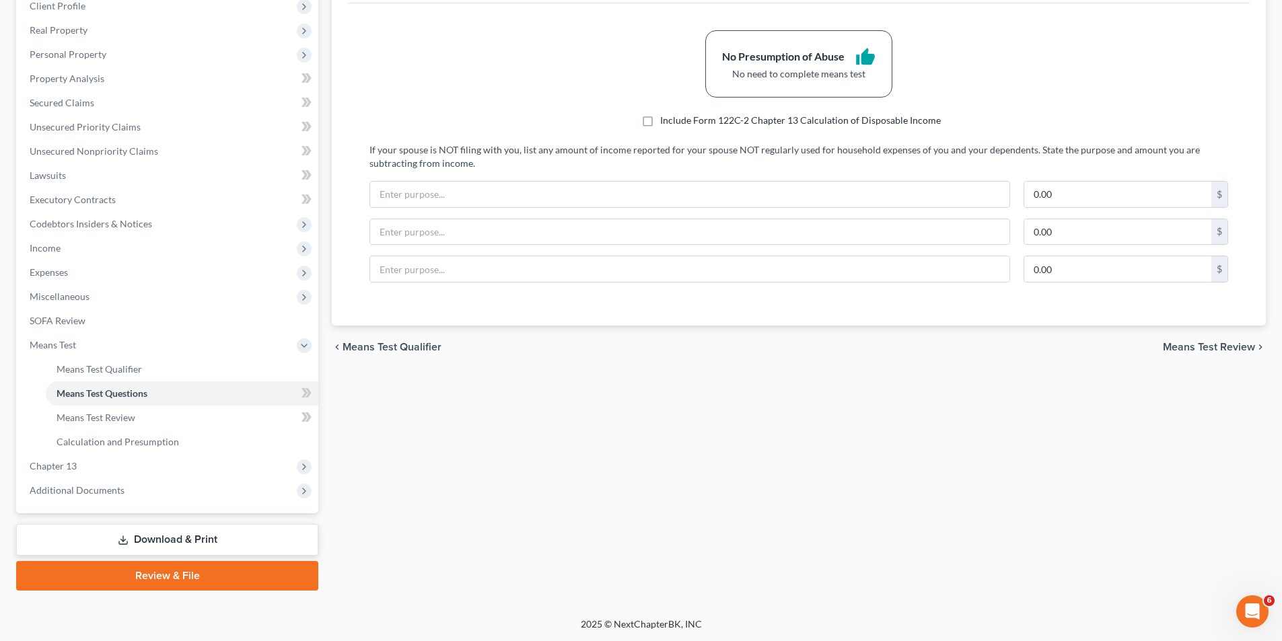
scroll to position [195, 0]
drag, startPoint x: 124, startPoint y: 415, endPoint x: 123, endPoint y: 423, distance: 8.1
click at [124, 416] on span "Means Test Review" at bounding box center [96, 416] width 79 height 11
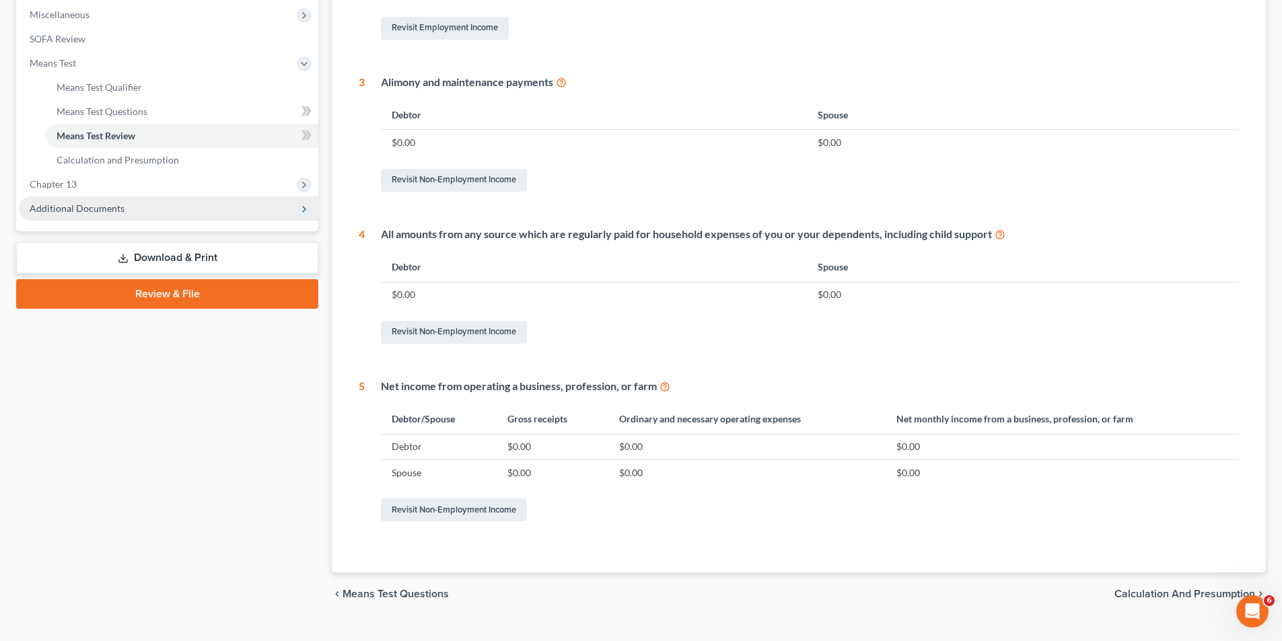
scroll to position [502, 0]
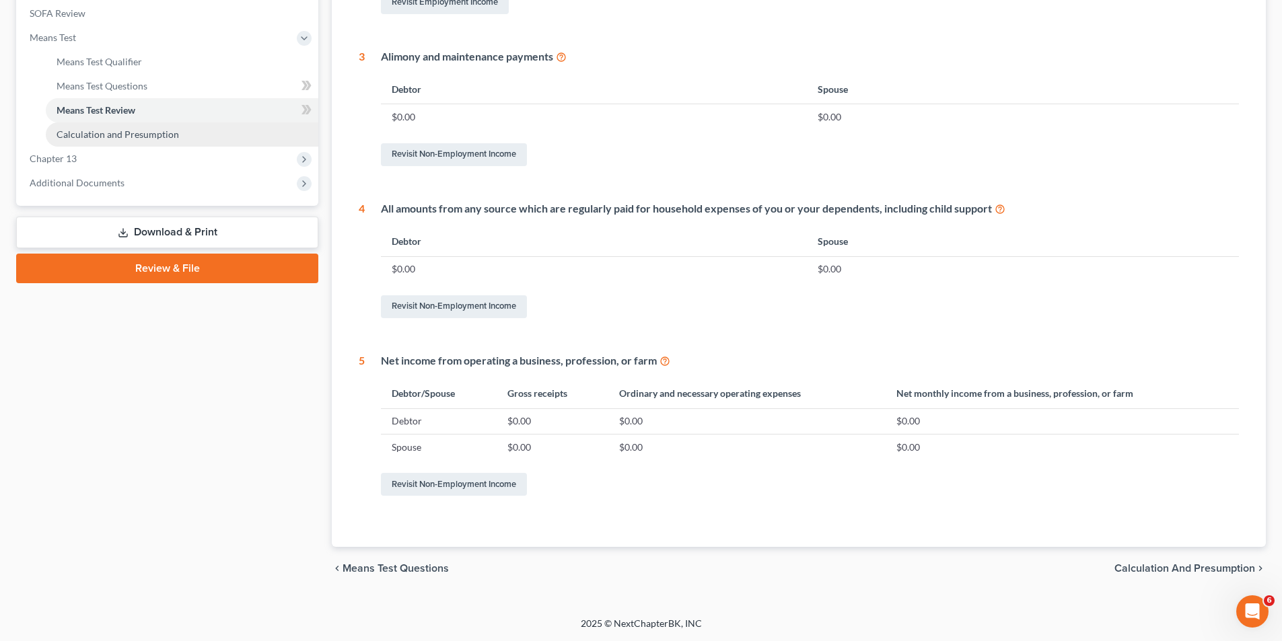
click at [142, 137] on span "Calculation and Presumption" at bounding box center [118, 134] width 122 height 11
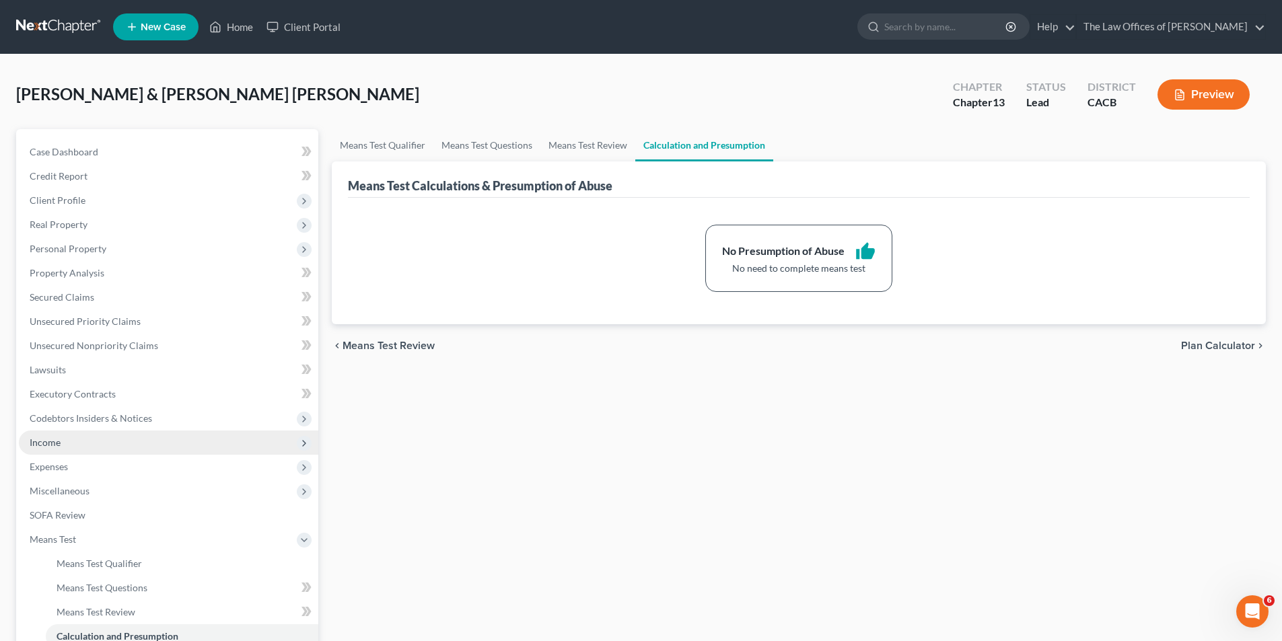
click at [66, 443] on span "Income" at bounding box center [168, 443] width 299 height 24
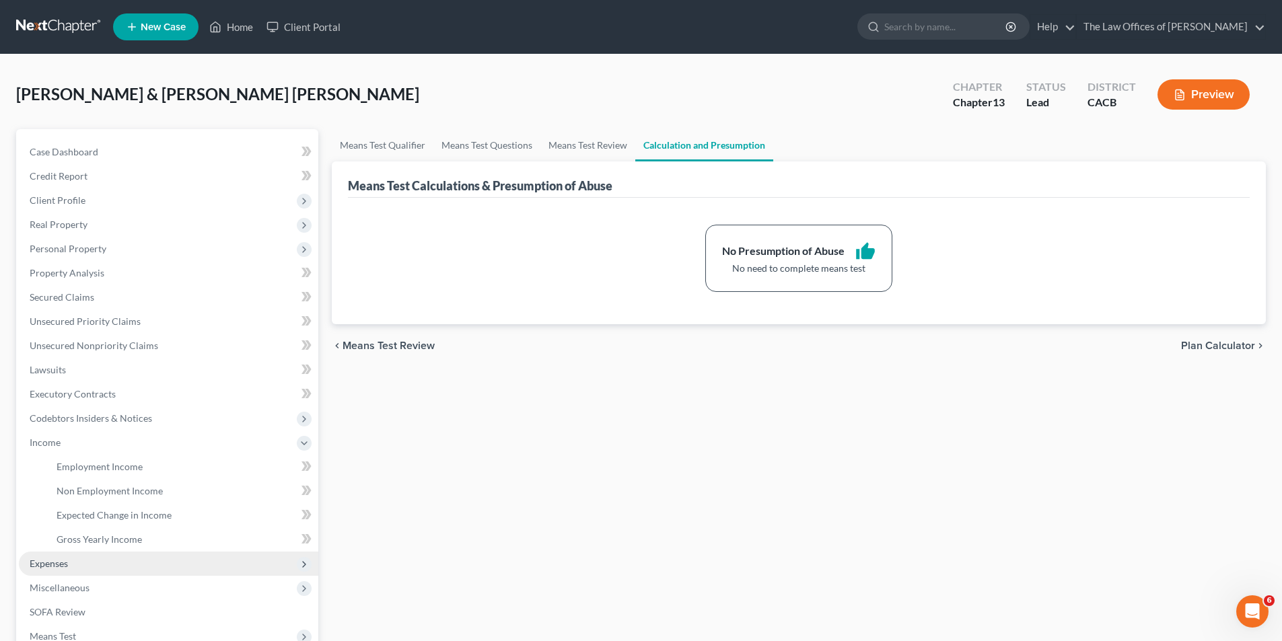
click at [59, 489] on span "Expenses" at bounding box center [49, 563] width 38 height 11
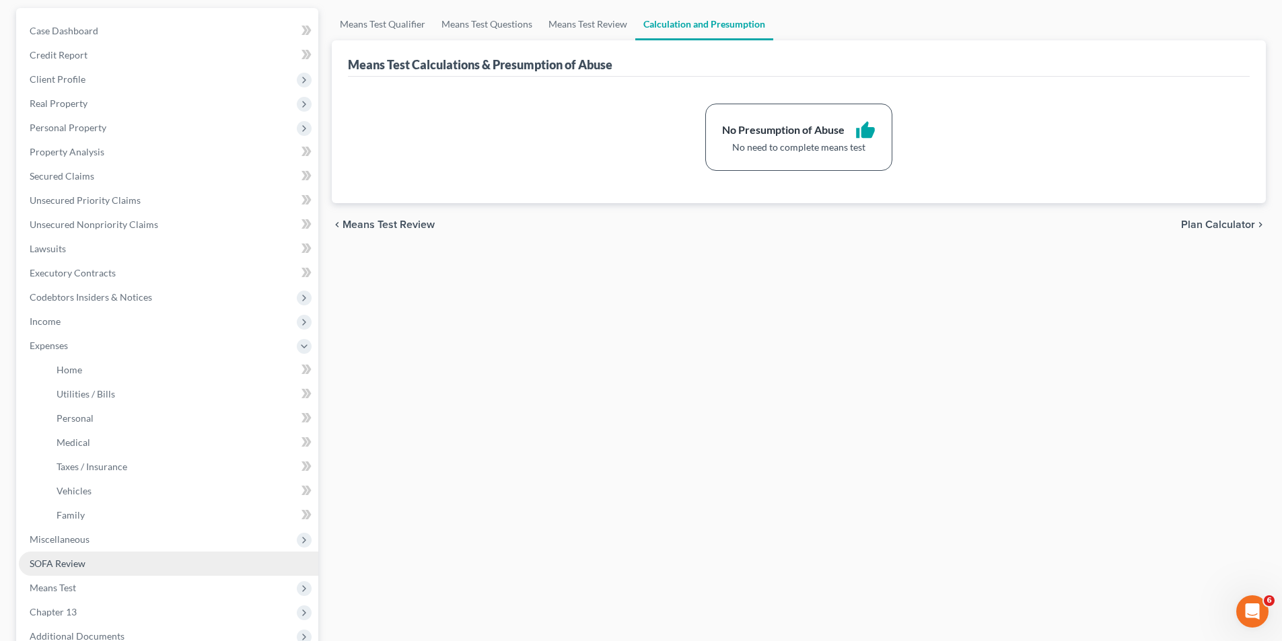
scroll to position [202, 0]
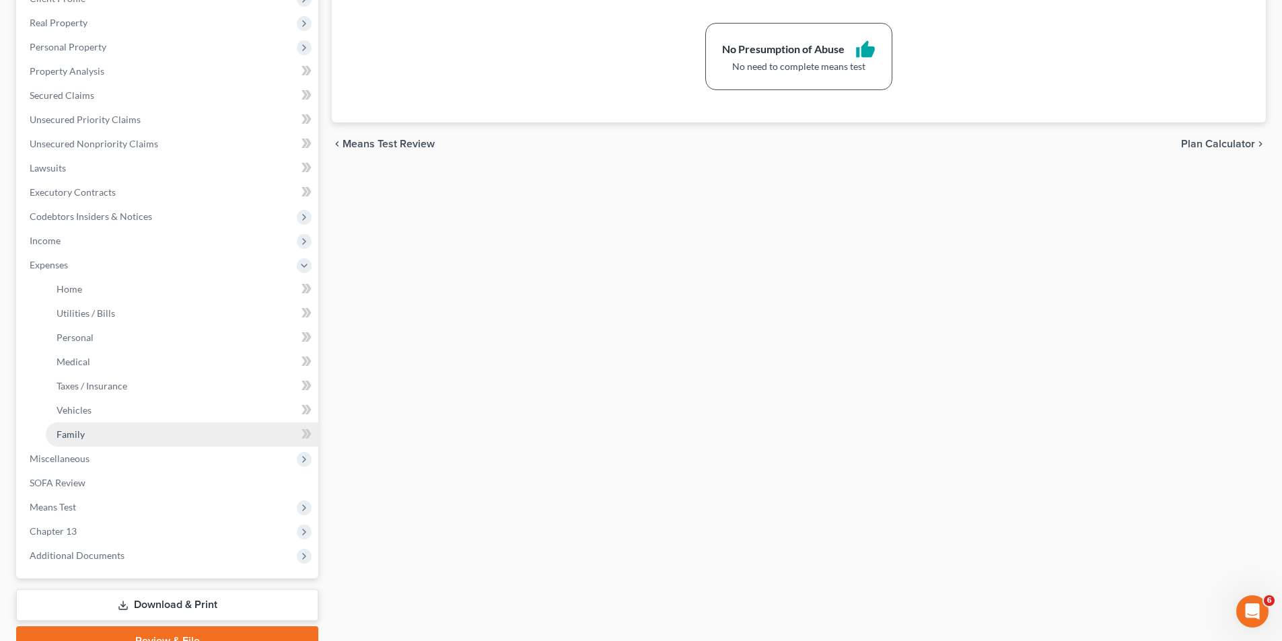
click at [75, 430] on span "Family" at bounding box center [71, 434] width 28 height 11
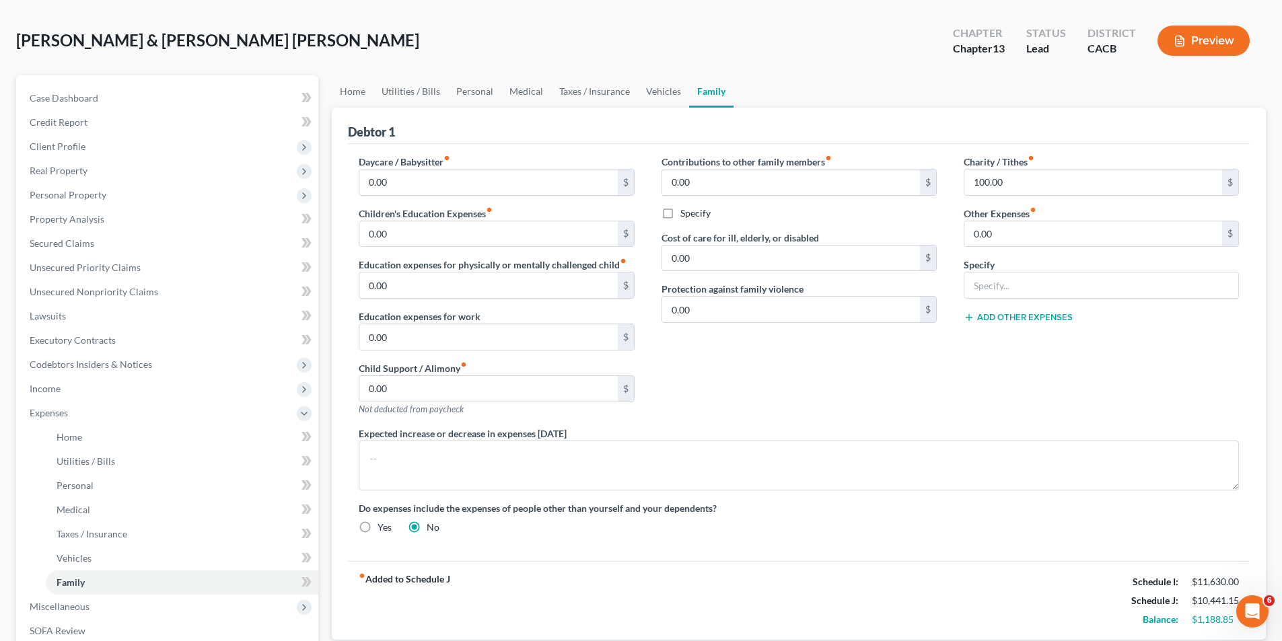
scroll to position [135, 0]
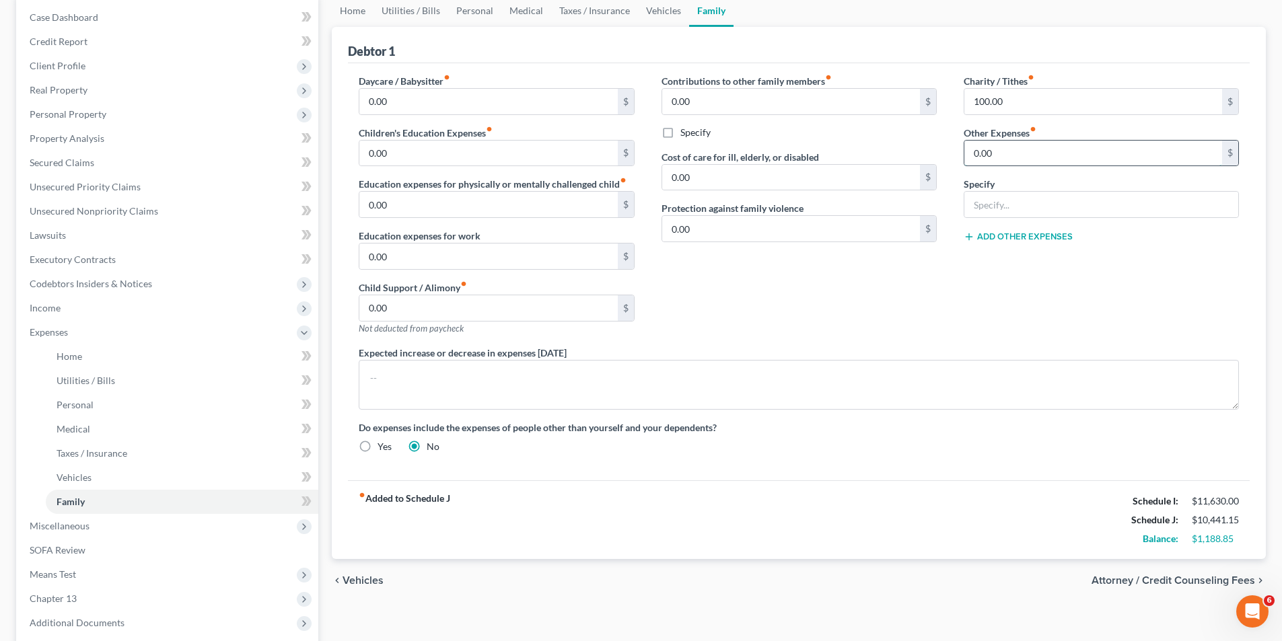
click at [1051, 157] on input "0.00" at bounding box center [1093, 154] width 258 height 26
type input "800"
type input "Normalization for potential end of year bonus."
click at [694, 314] on div "Contributions to other family members fiber_manual_record 0.00 $ Specify Cost o…" at bounding box center [799, 210] width 302 height 272
click at [410, 12] on link "Utilities / Bills" at bounding box center [410, 11] width 75 height 32
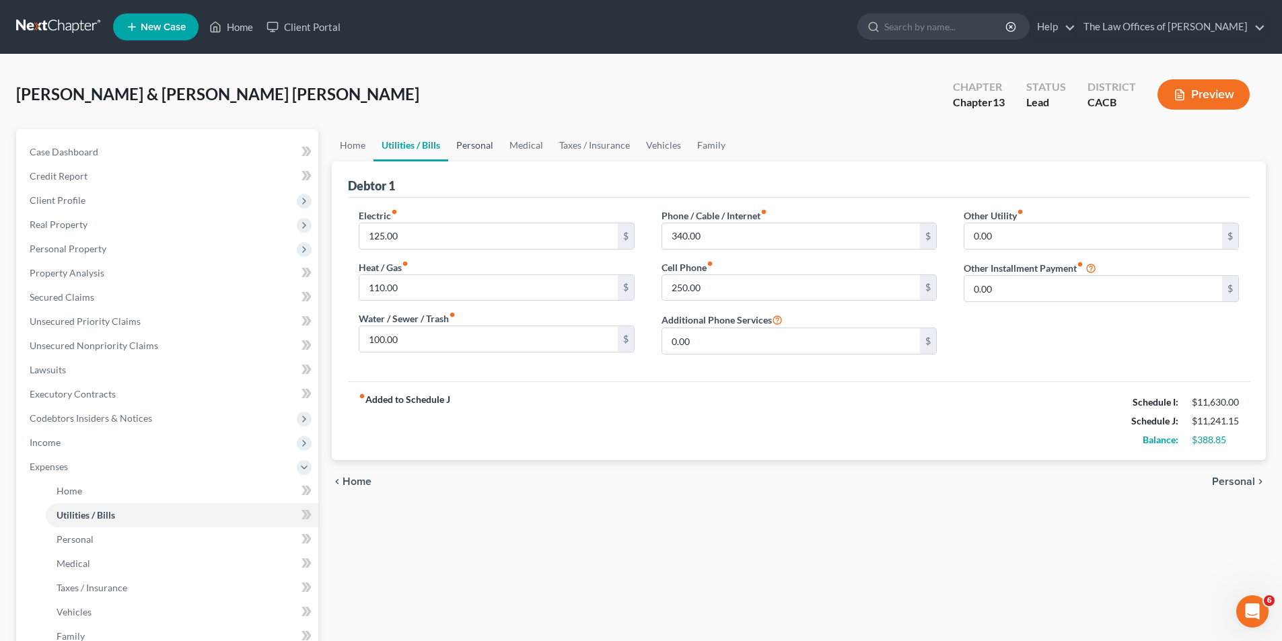
click at [493, 145] on link "Personal" at bounding box center [474, 145] width 53 height 32
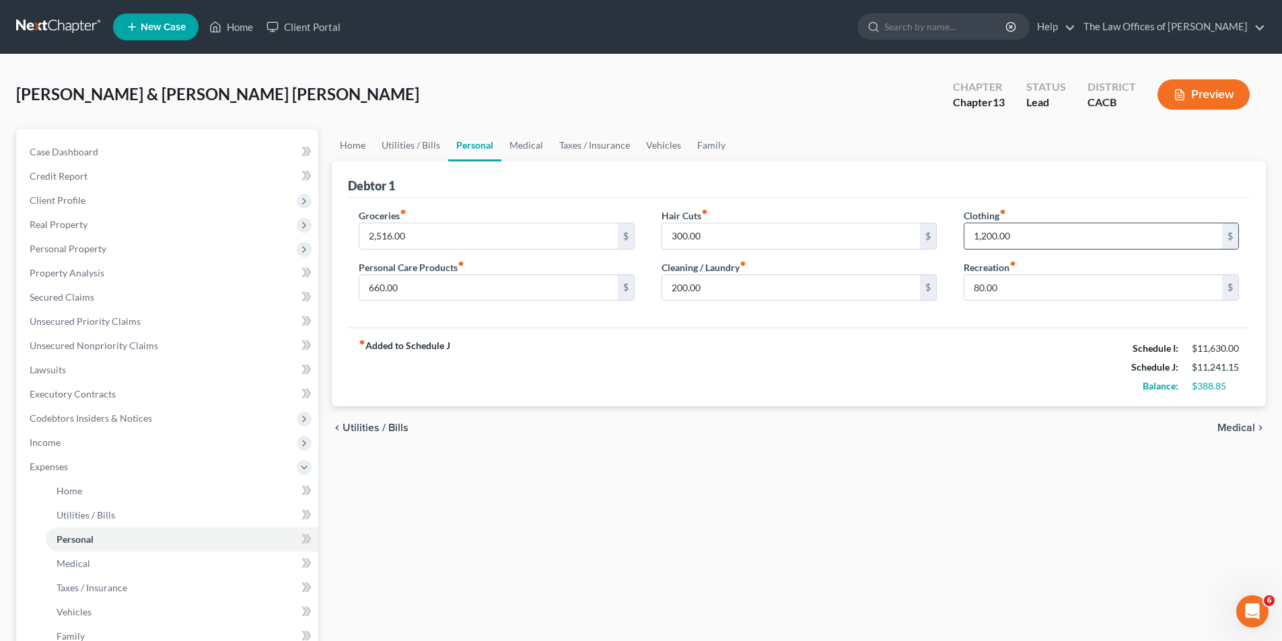
click at [985, 234] on input "1,200.00" at bounding box center [1093, 236] width 258 height 26
type input "12,00"
click at [674, 234] on input "300.00" at bounding box center [791, 236] width 258 height 26
click at [704, 144] on link "Family" at bounding box center [711, 145] width 44 height 32
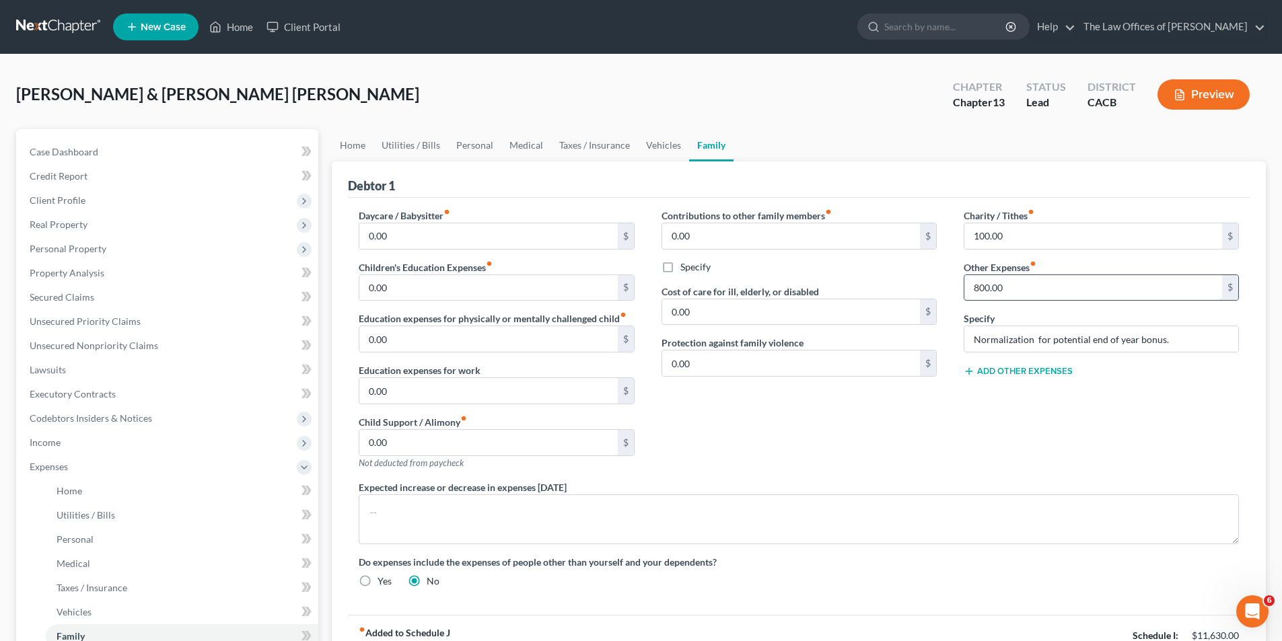
click at [980, 287] on input "800.00" at bounding box center [1093, 288] width 258 height 26
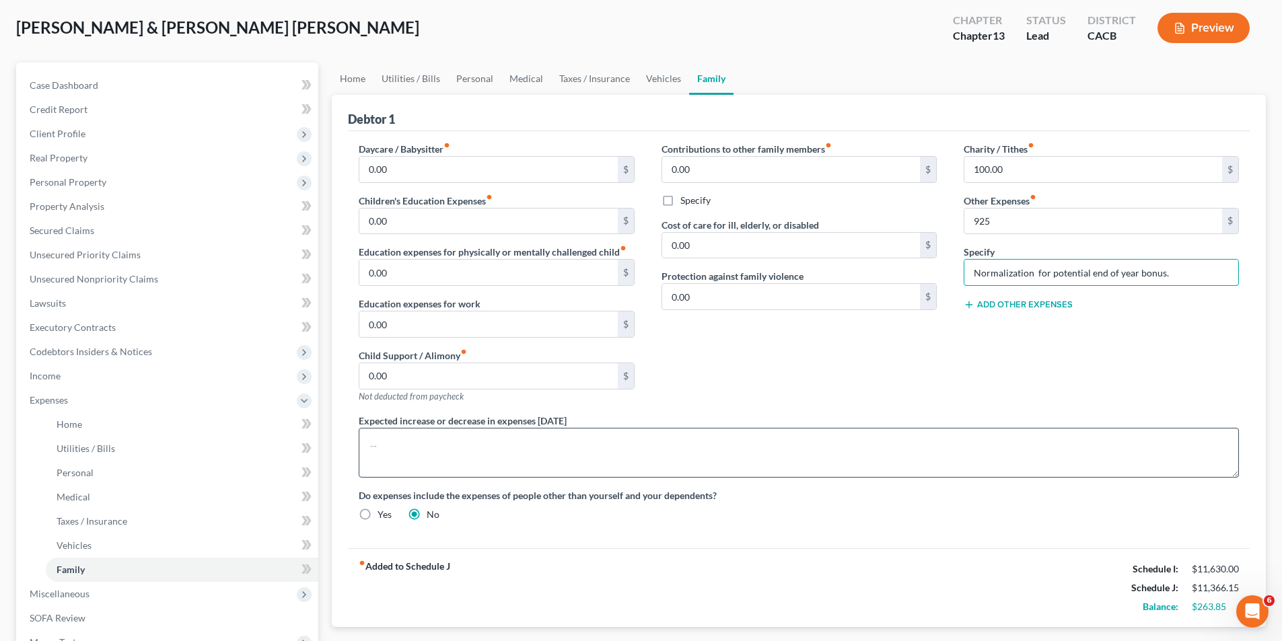
scroll to position [135, 0]
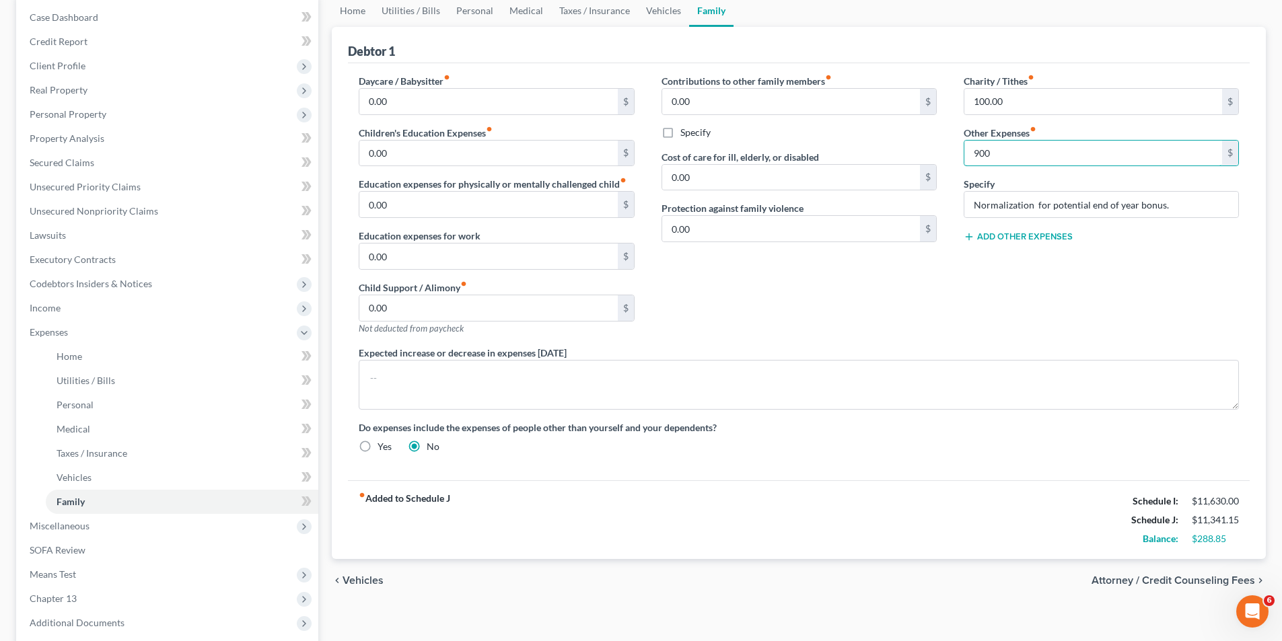
type input "900"
click at [986, 277] on div "Charity / Tithes fiber_manual_record 100.00 $ Other Expenses fiber_manual_recor…" at bounding box center [1101, 210] width 302 height 272
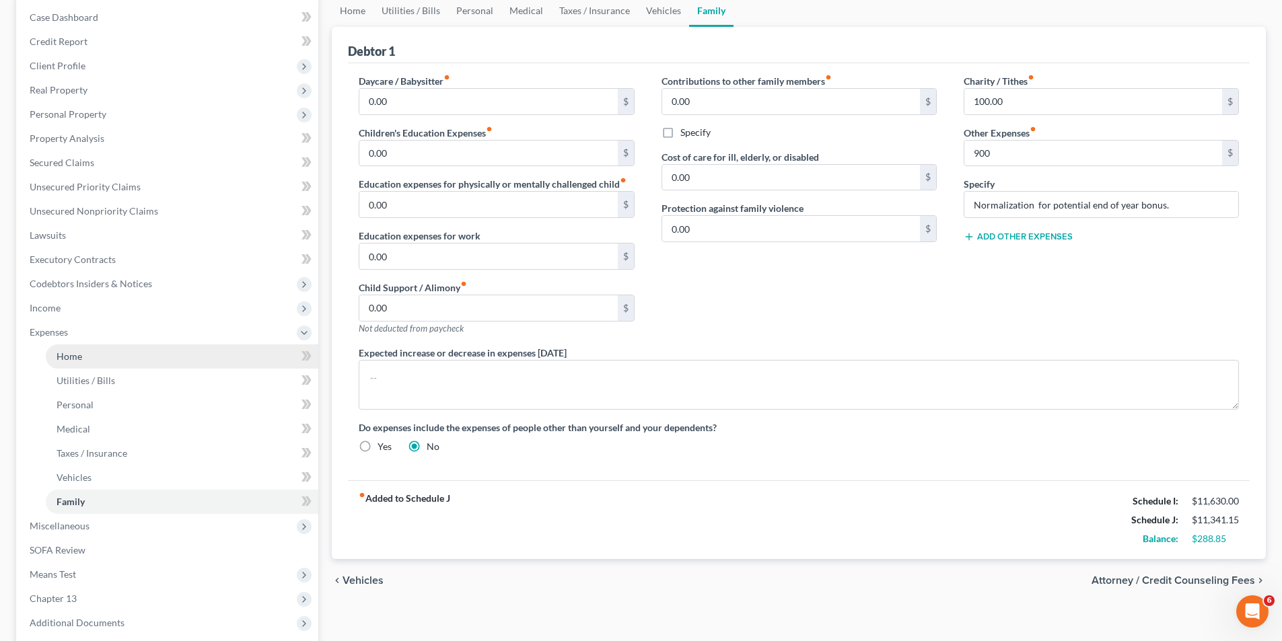
click at [87, 355] on link "Home" at bounding box center [182, 357] width 273 height 24
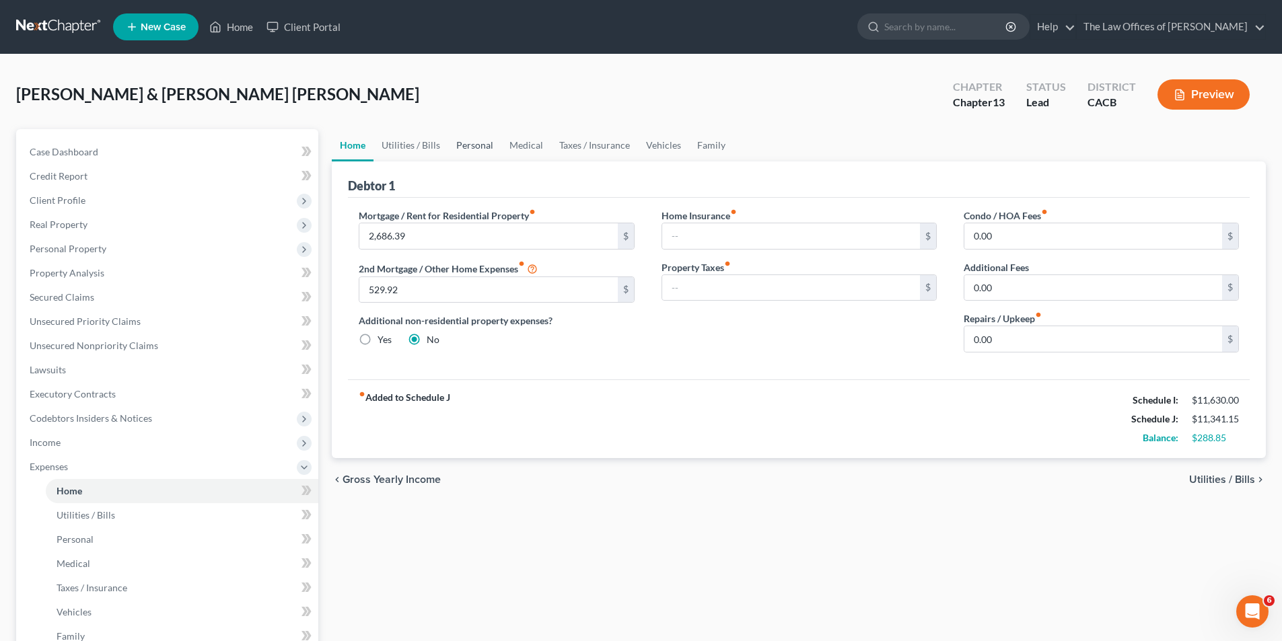
click at [471, 147] on link "Personal" at bounding box center [474, 145] width 53 height 32
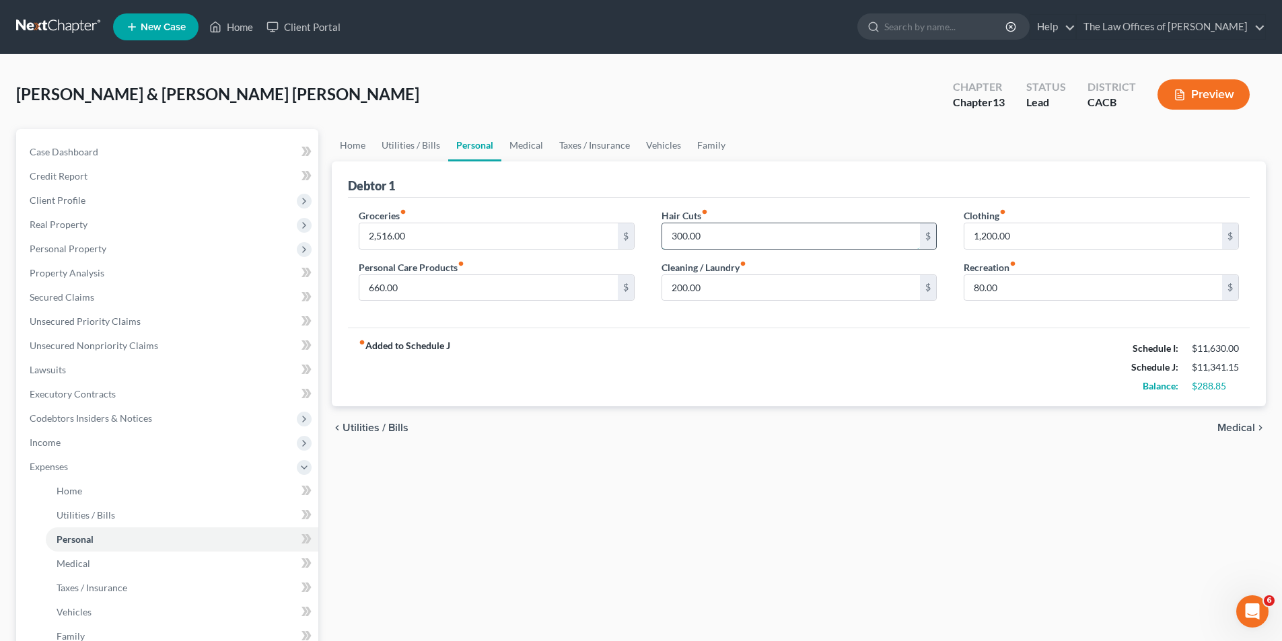
click at [675, 236] on input "300.00" at bounding box center [791, 236] width 258 height 26
click at [717, 242] on input "280" at bounding box center [791, 236] width 258 height 26
type input "290"
click at [377, 294] on input "660.00" at bounding box center [488, 288] width 258 height 26
click at [382, 289] on input "658.00" at bounding box center [488, 288] width 258 height 26
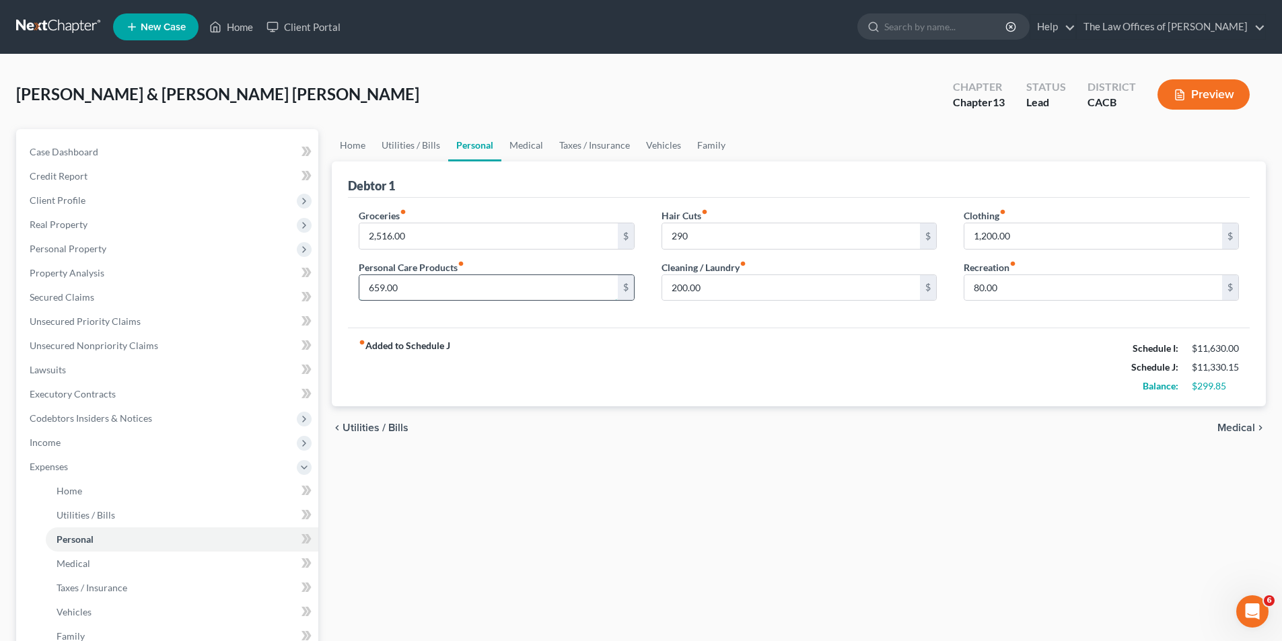
type input "659.00"
click at [556, 336] on div "fiber_manual_record Added to Schedule J Schedule I: $11,630.00 Schedule J: $11,…" at bounding box center [799, 367] width 902 height 79
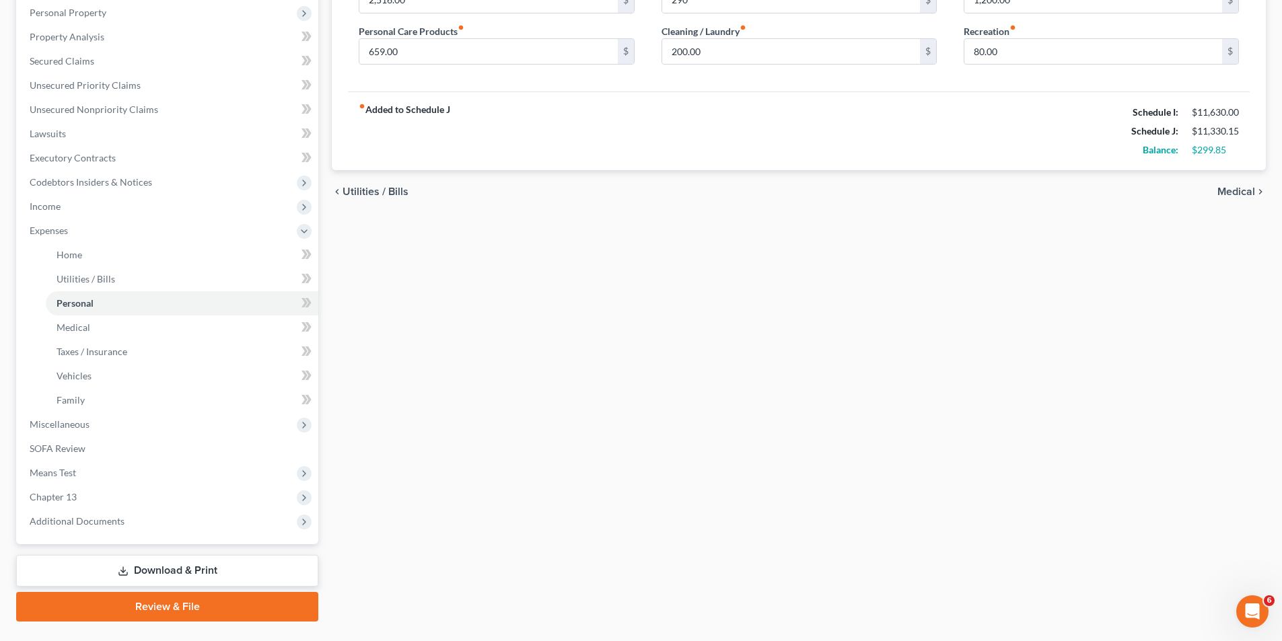
scroll to position [268, 0]
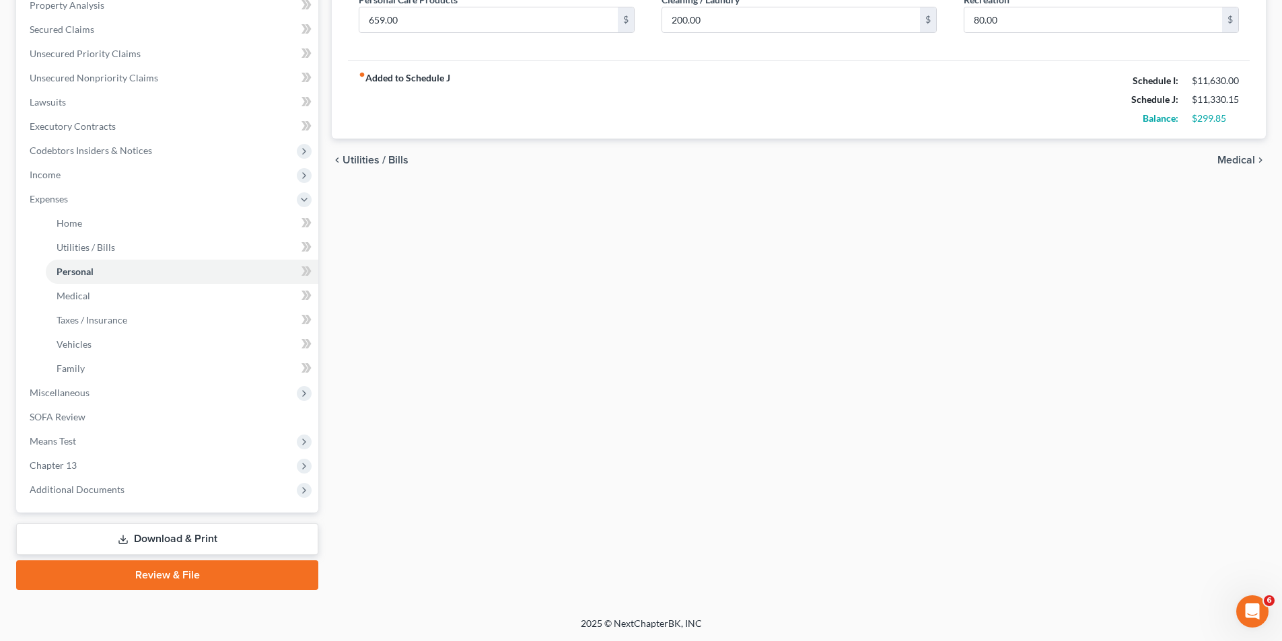
click at [188, 489] on link "Download & Print" at bounding box center [167, 539] width 302 height 32
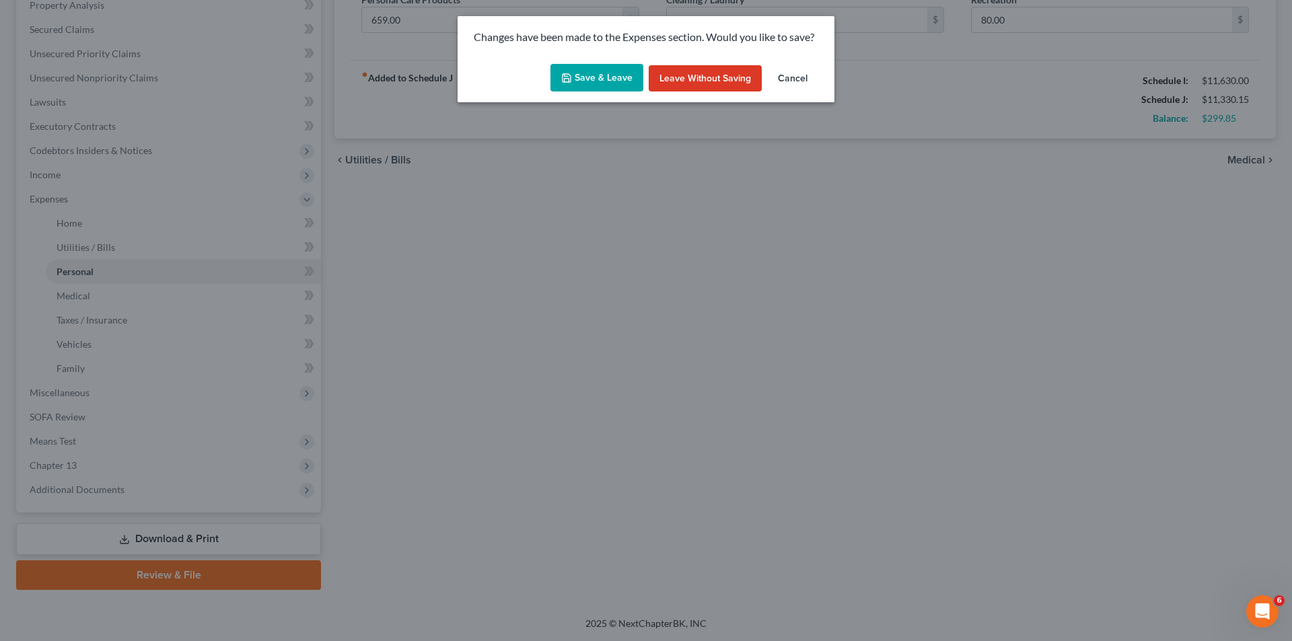
click at [606, 81] on button "Save & Leave" at bounding box center [596, 78] width 93 height 28
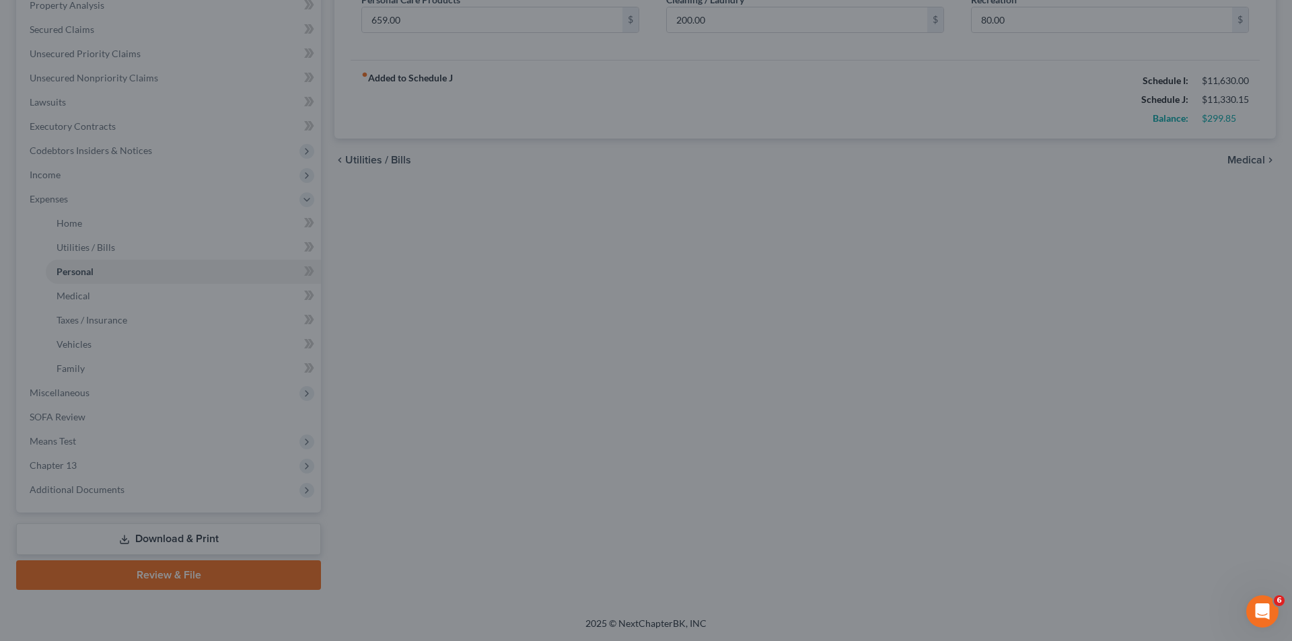
type input "290.00"
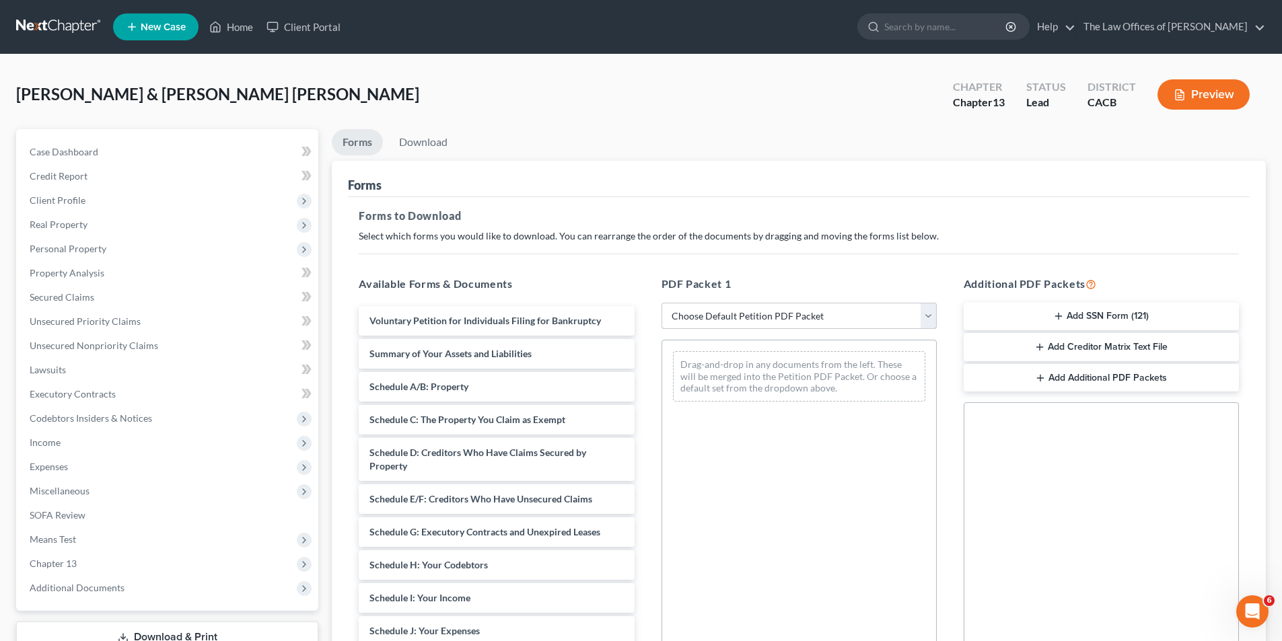
click at [785, 317] on select "Choose Default Petition PDF Packet Complete Bankruptcy Petition (all forms and …" at bounding box center [798, 316] width 275 height 27
select select "0"
click at [661, 303] on select "Choose Default Petition PDF Packet Complete Bankruptcy Petition (all forms and …" at bounding box center [798, 316] width 275 height 27
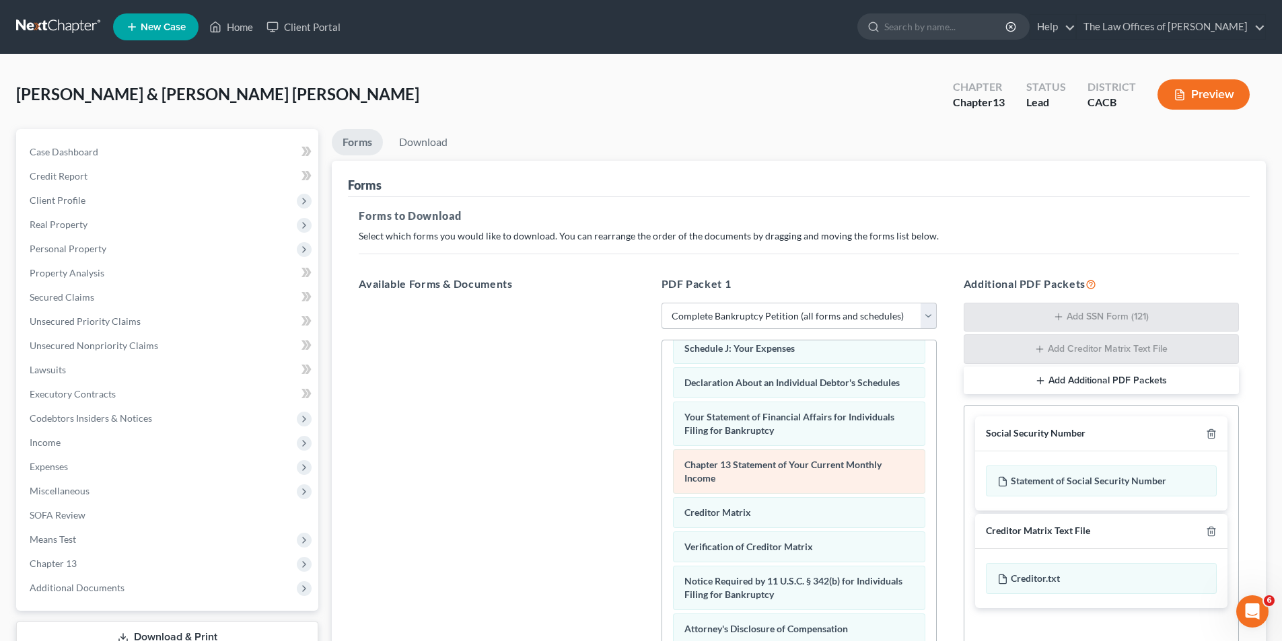
scroll to position [381, 0]
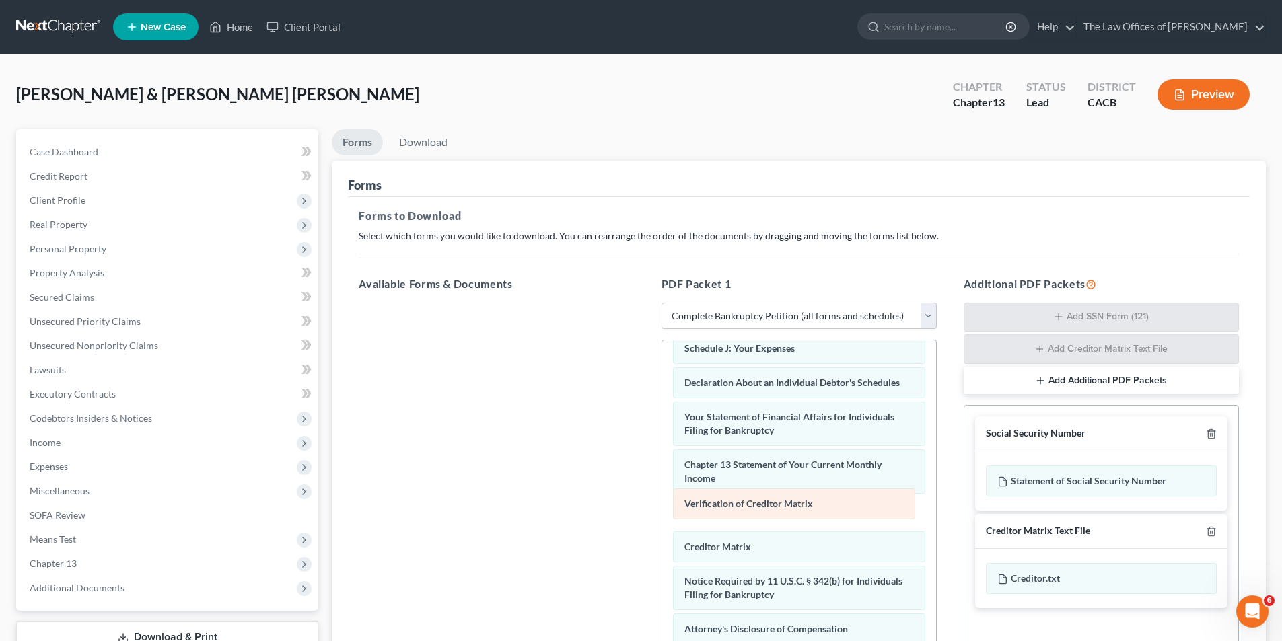
drag, startPoint x: 758, startPoint y: 548, endPoint x: 758, endPoint y: 505, distance: 43.1
click at [758, 489] on div "Verification of Creditor Matrix Voluntary Petition for Individuals Filing for B…" at bounding box center [799, 341] width 274 height 736
drag, startPoint x: 741, startPoint y: 630, endPoint x: 744, endPoint y: 506, distance: 123.9
click at [744, 489] on div "Attorney's Disclosure of Compensation Voluntary Petition for Individuals Filing…" at bounding box center [799, 341] width 274 height 736
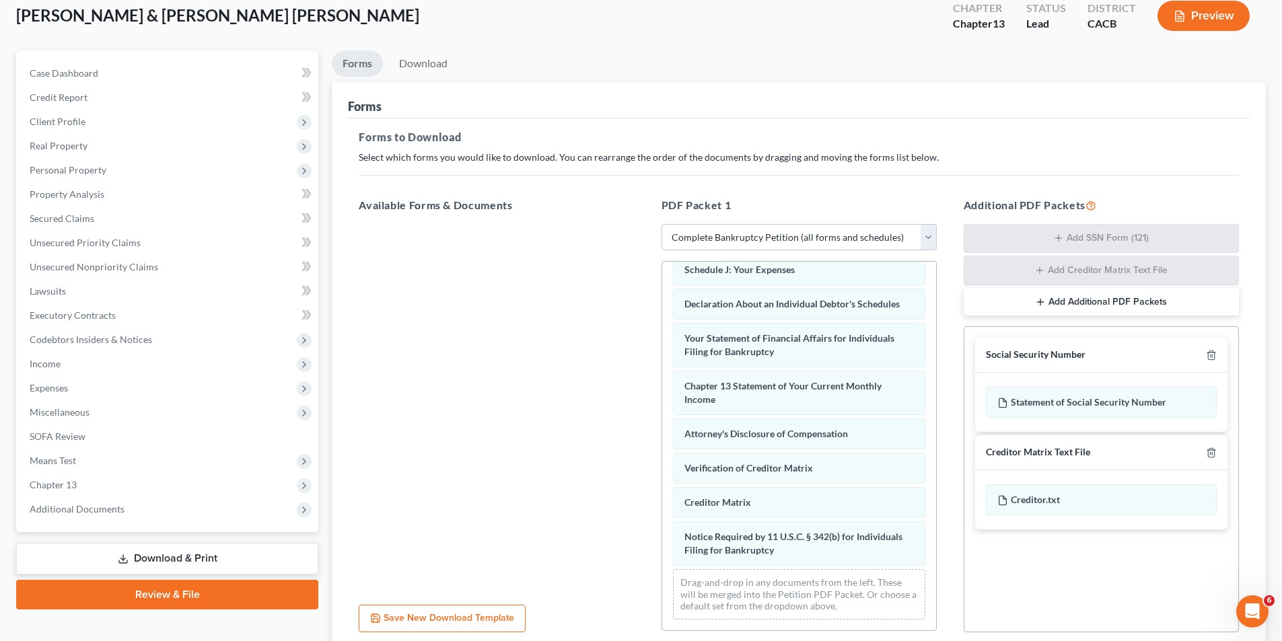
scroll to position [191, 0]
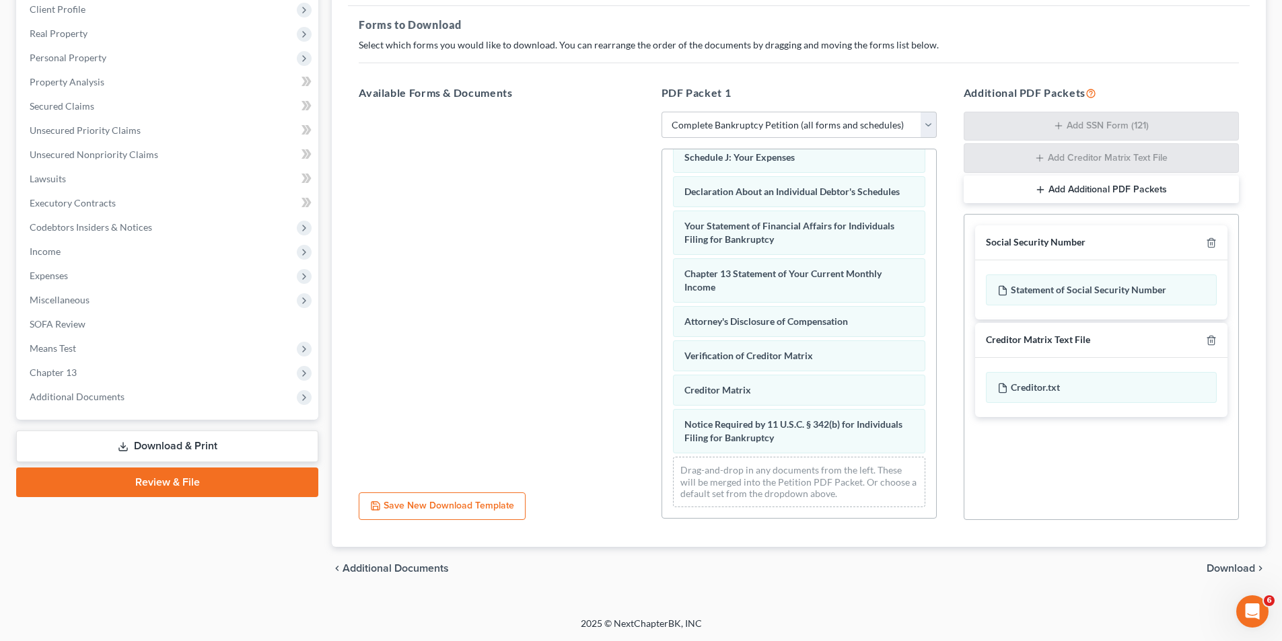
click at [1087, 489] on span "Download" at bounding box center [1230, 568] width 48 height 11
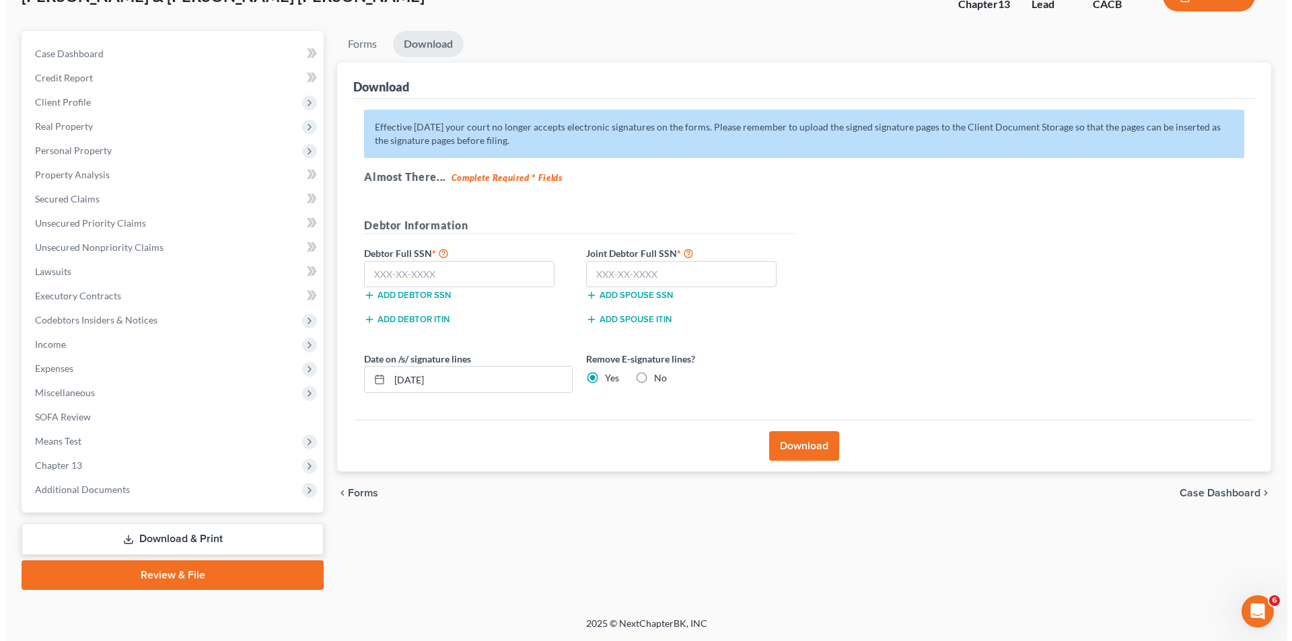
scroll to position [98, 0]
click at [408, 379] on input "[DATE]" at bounding box center [475, 380] width 182 height 26
click at [411, 375] on input "10/01/20251" at bounding box center [475, 380] width 182 height 26
type input "[DATE]"
click at [765, 335] on div "Add spouse ITIN" at bounding box center [685, 324] width 222 height 24
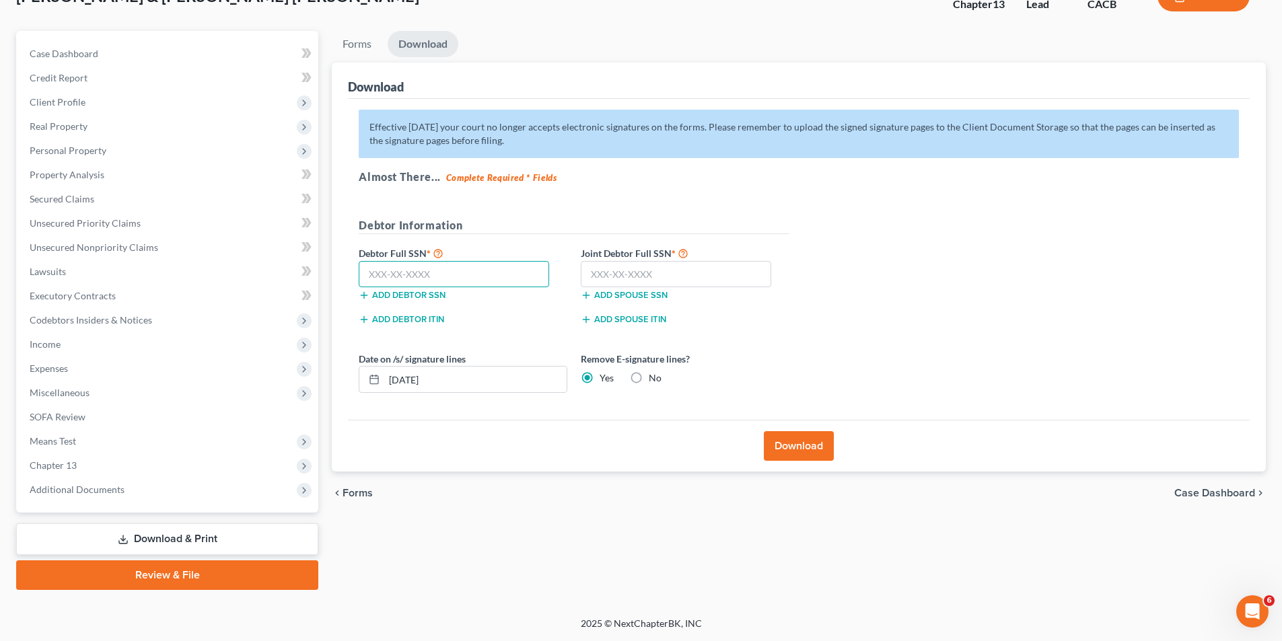
click at [477, 278] on input "text" at bounding box center [454, 274] width 190 height 27
click at [461, 275] on input "text" at bounding box center [454, 274] width 190 height 27
paste input "594-37-9391"
type input "594-37-9391"
click at [651, 278] on input "text" at bounding box center [676, 274] width 190 height 27
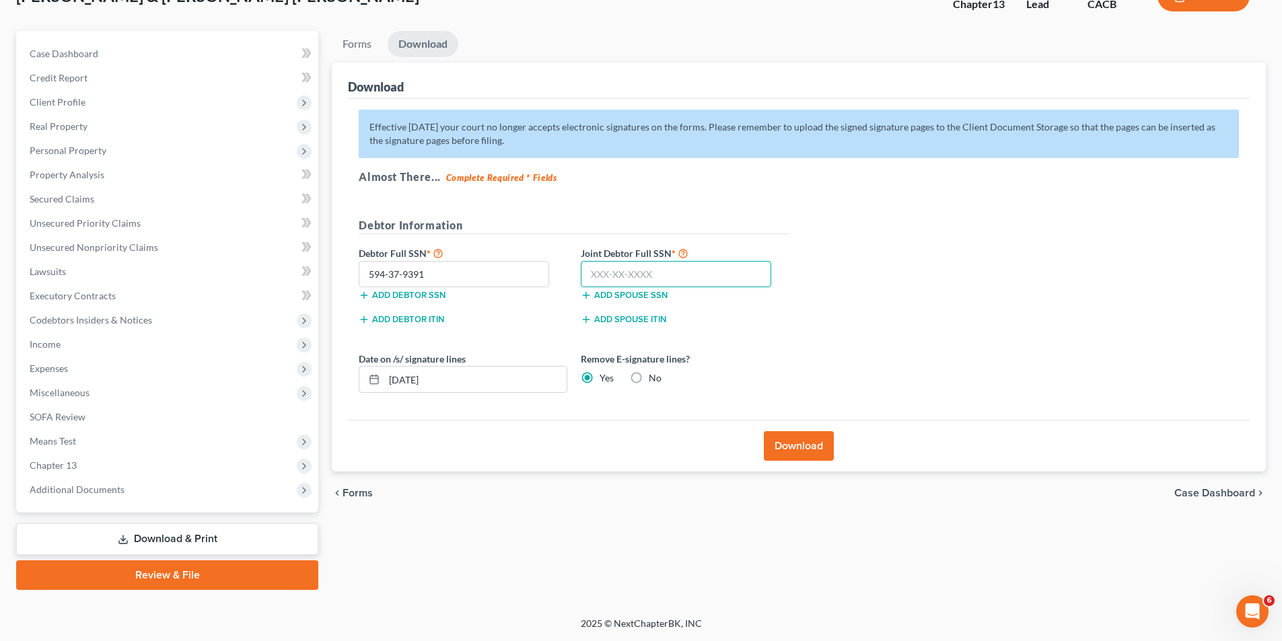
paste input "602-70-9640"
type input "602-70-9640"
click at [801, 447] on button "Download" at bounding box center [799, 446] width 70 height 30
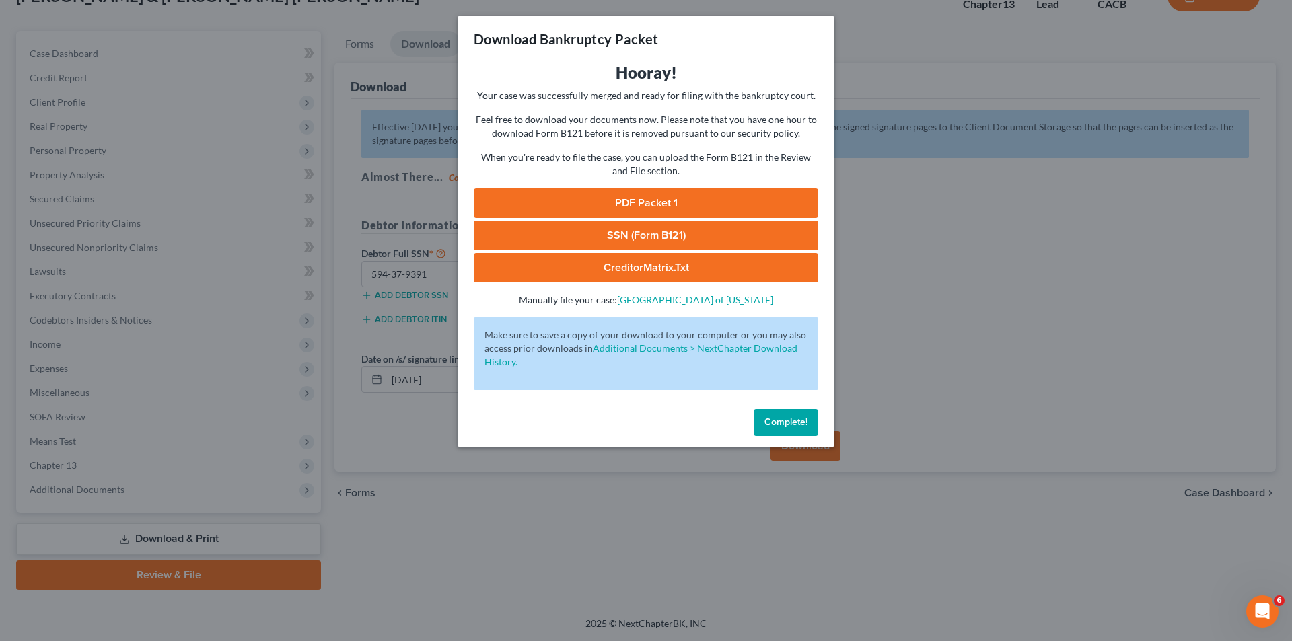
click at [655, 200] on link "PDF Packet 1" at bounding box center [646, 203] width 345 height 30
click at [659, 235] on link "SSN (Form B121)" at bounding box center [646, 236] width 345 height 30
